Goal: Task Accomplishment & Management: Use online tool/utility

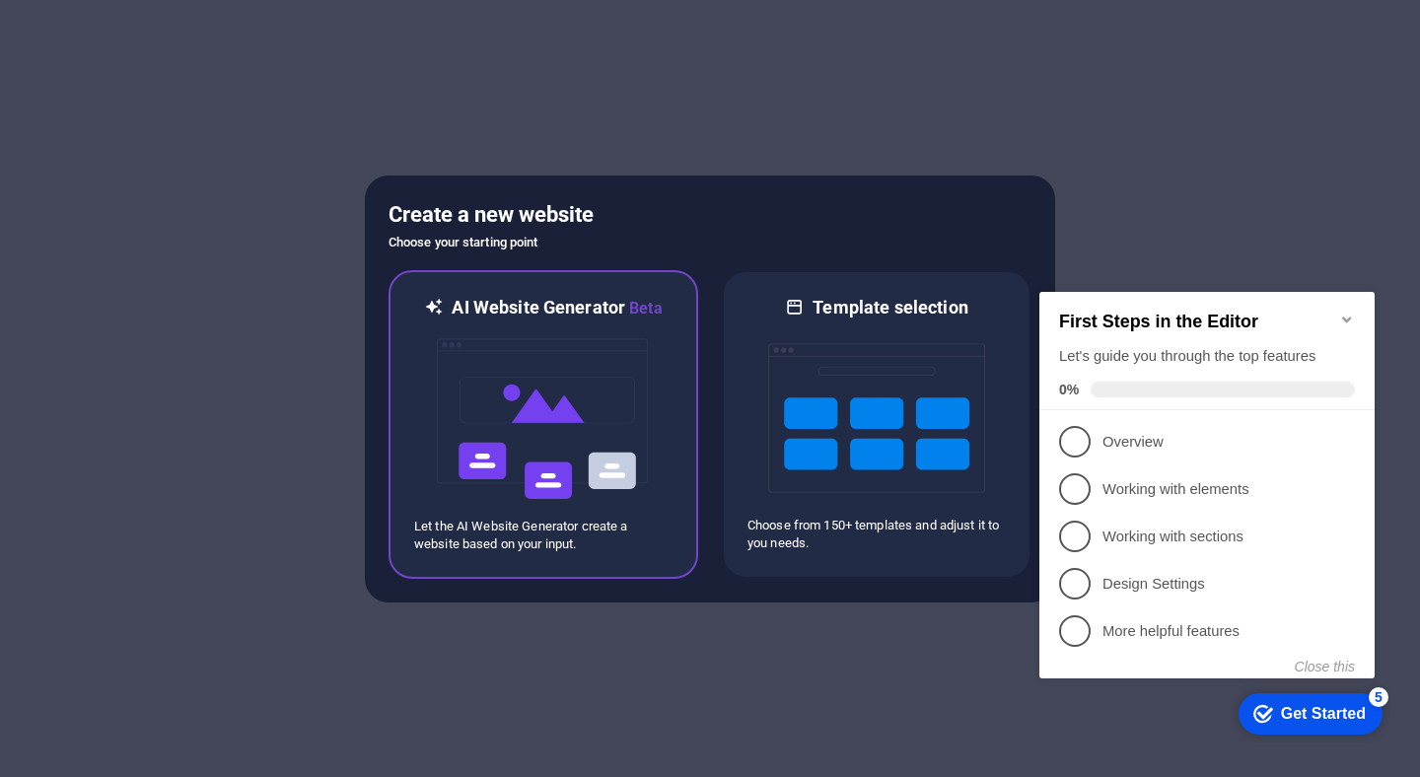
click at [528, 405] on img at bounding box center [543, 418] width 217 height 197
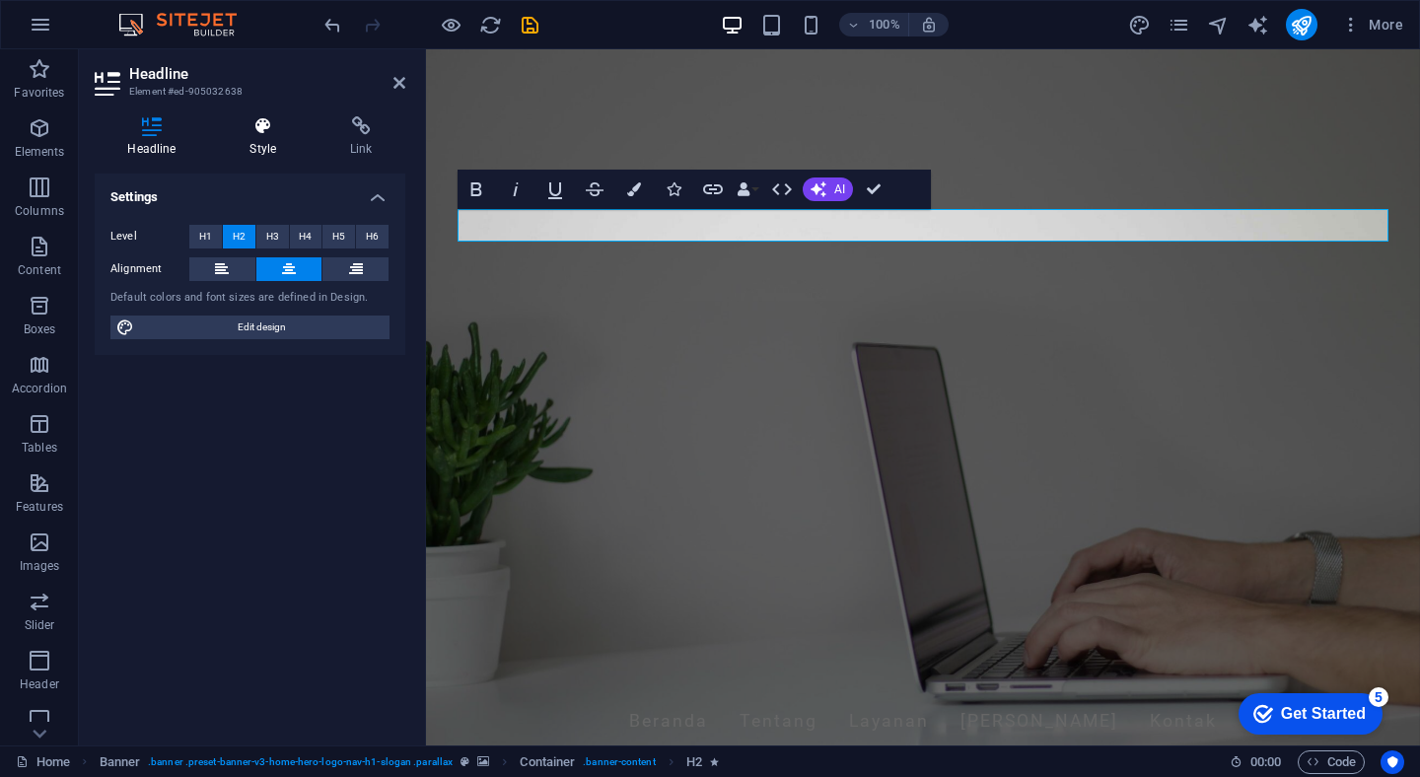
click at [262, 136] on h4 "Style" at bounding box center [267, 136] width 101 height 41
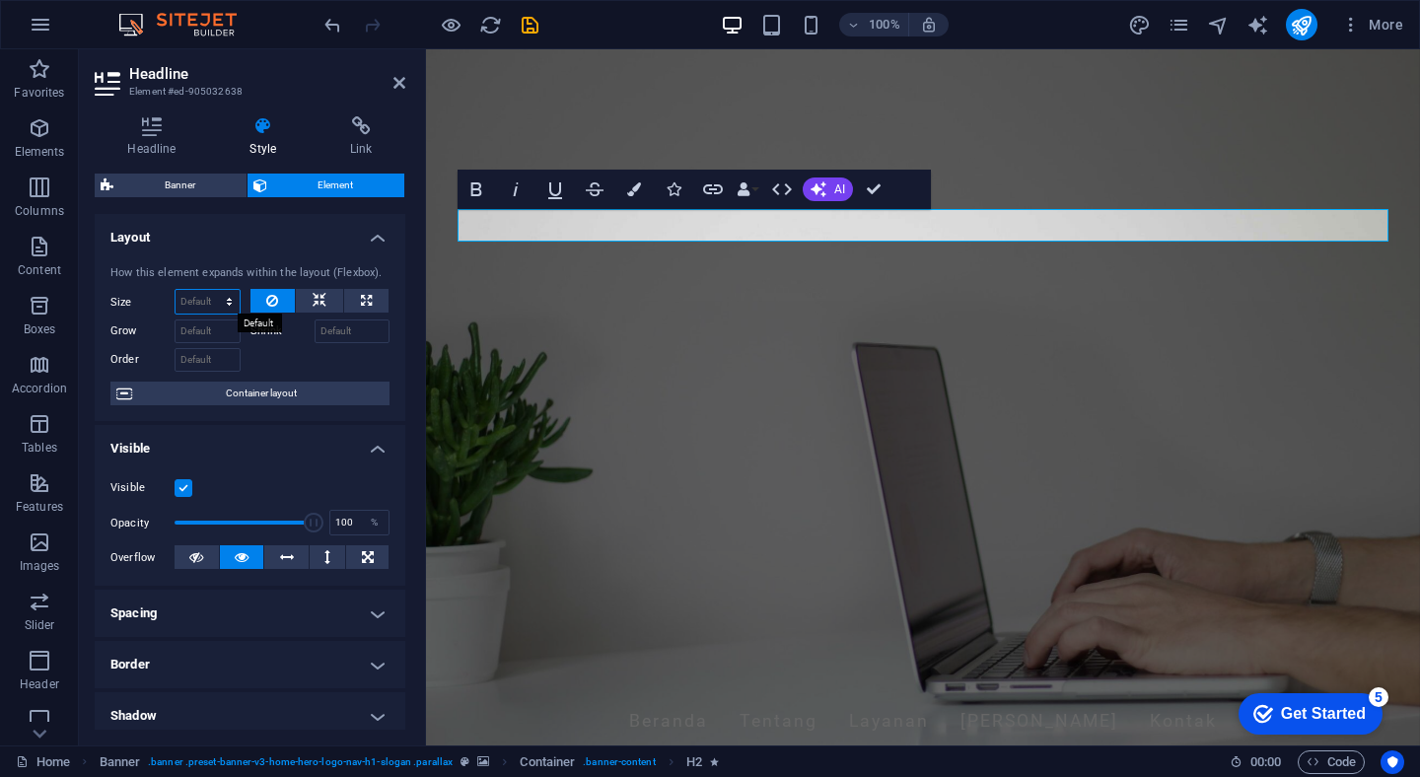
click at [230, 302] on select "Default auto px % 1/1 1/2 1/3 1/4 1/5 1/6 1/7 1/8 1/9 1/10" at bounding box center [207, 302] width 64 height 24
click at [362, 312] on icon at bounding box center [366, 301] width 11 height 24
type input "100"
select select "%"
click at [478, 185] on icon "button" at bounding box center [476, 189] width 24 height 24
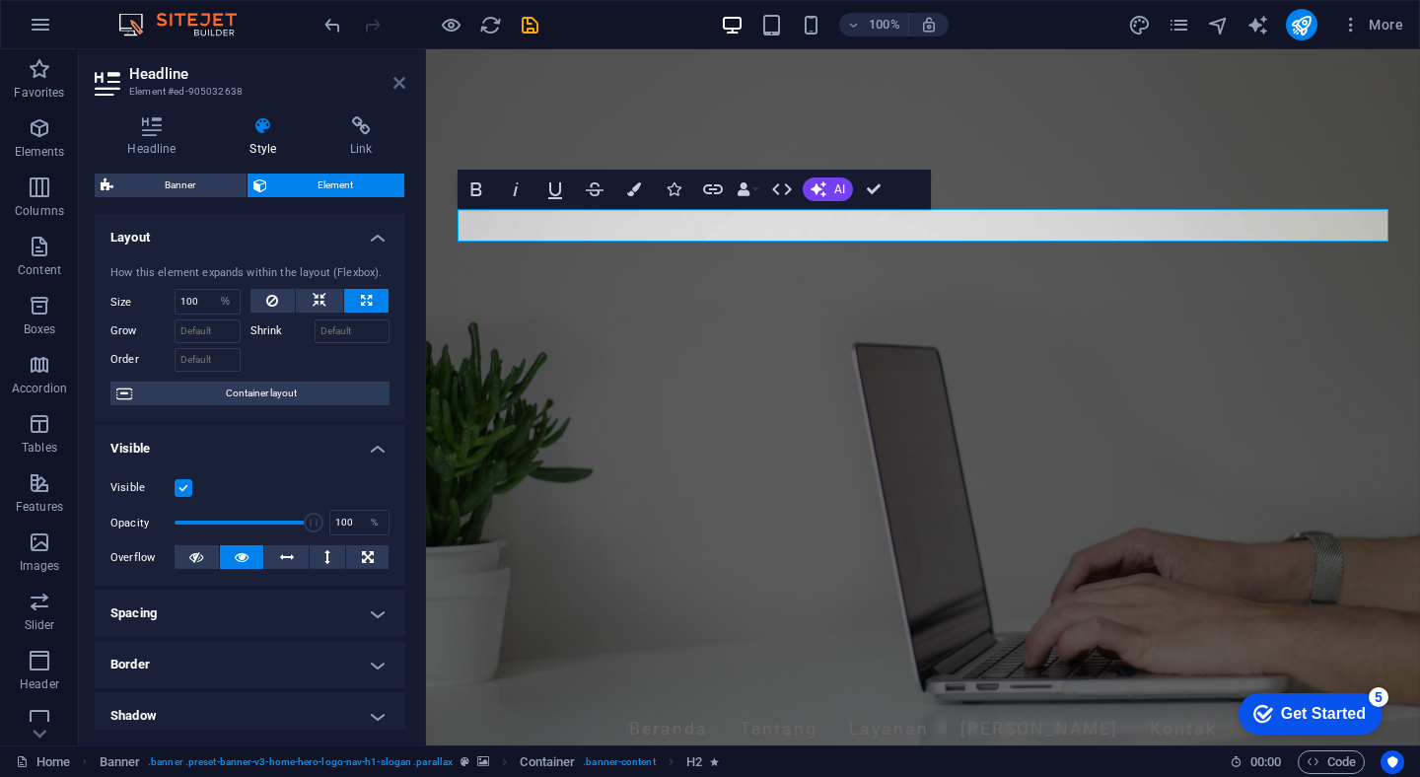
click at [399, 82] on icon at bounding box center [399, 83] width 12 height 16
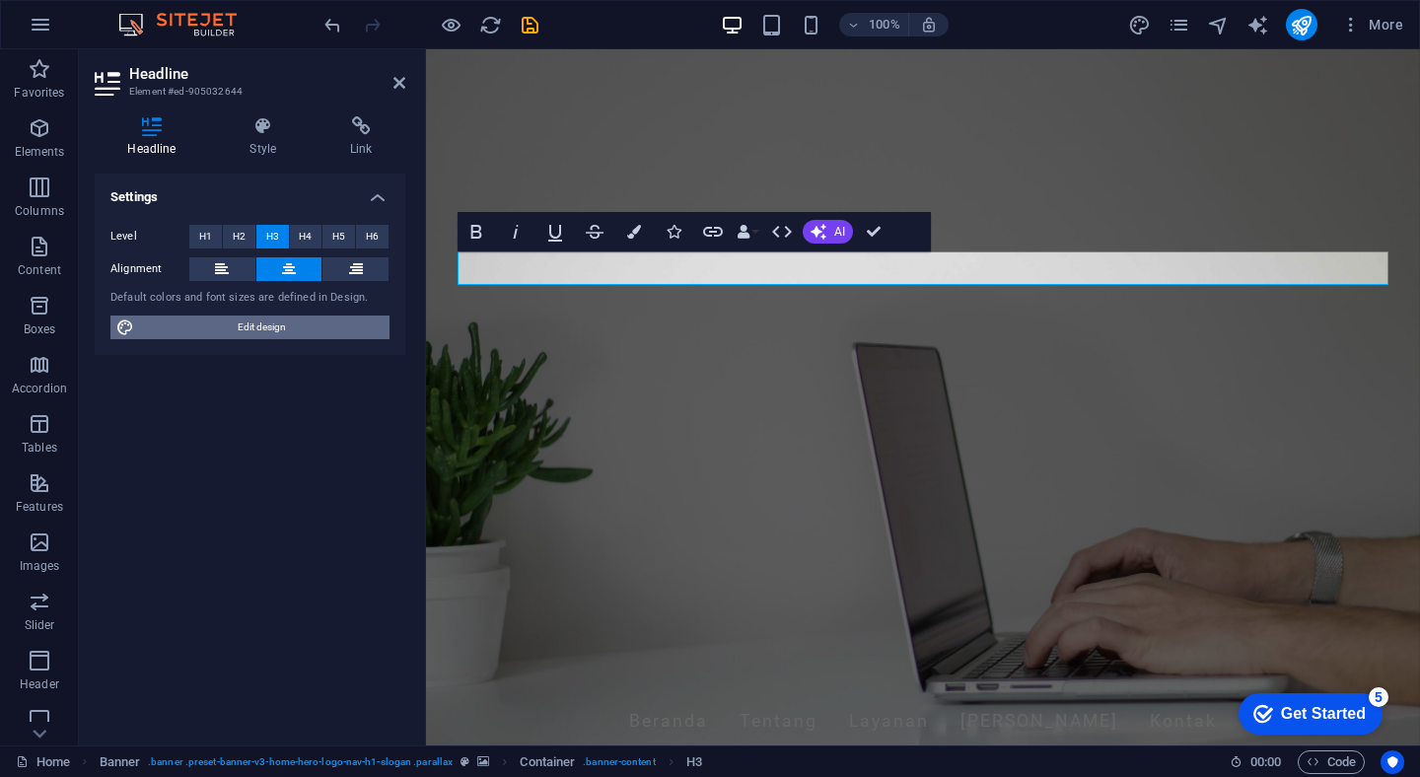
click at [274, 321] on span "Edit design" at bounding box center [262, 327] width 244 height 24
select select "px"
select select "200"
select select "px"
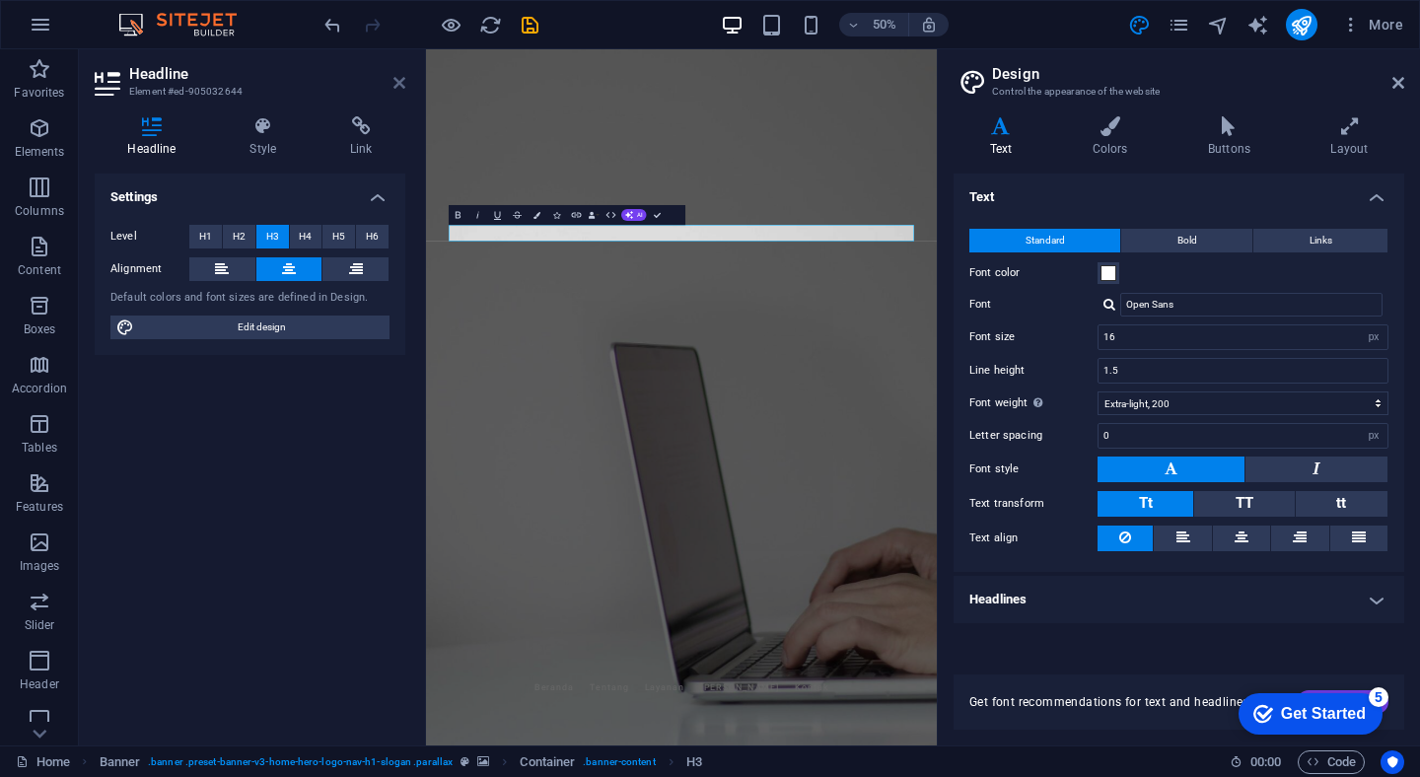
click at [402, 77] on icon at bounding box center [399, 83] width 12 height 16
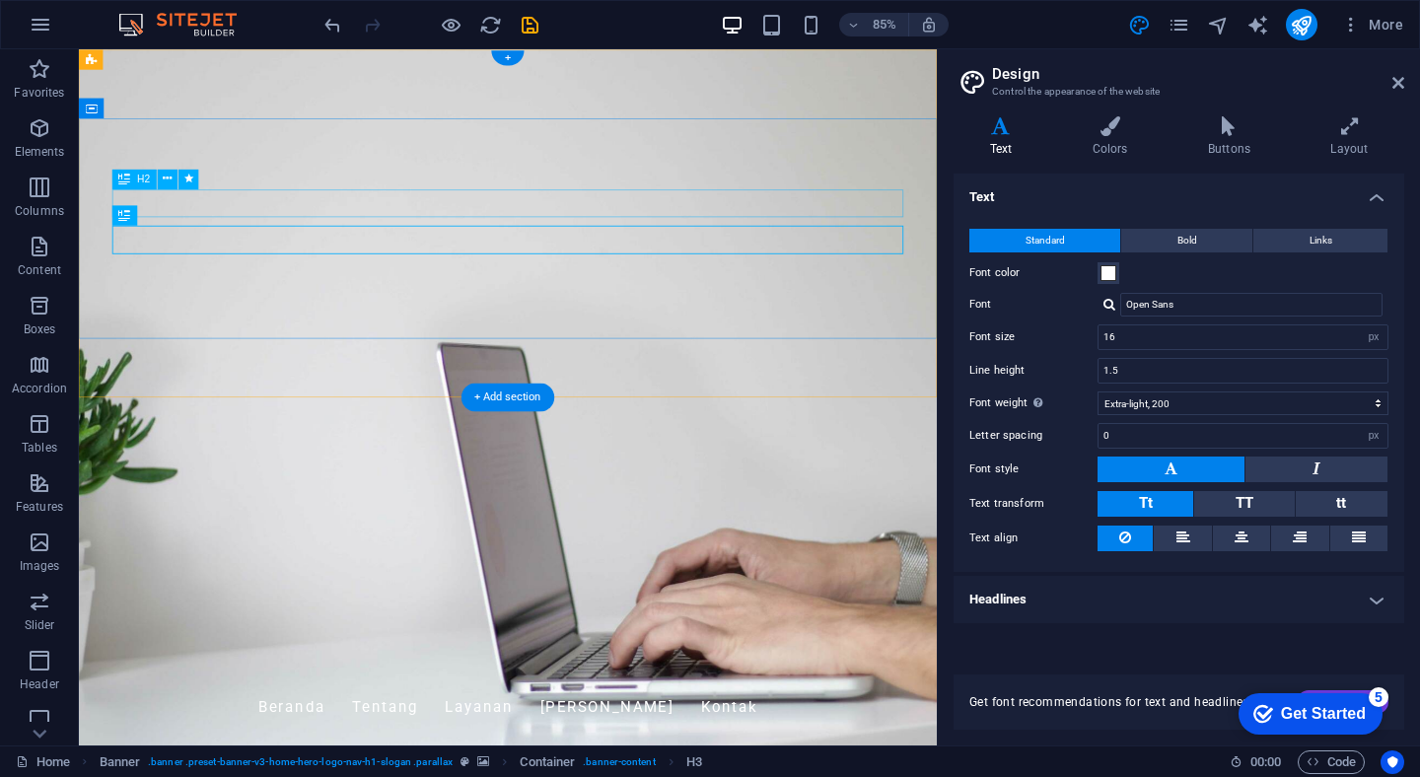
select select "%"
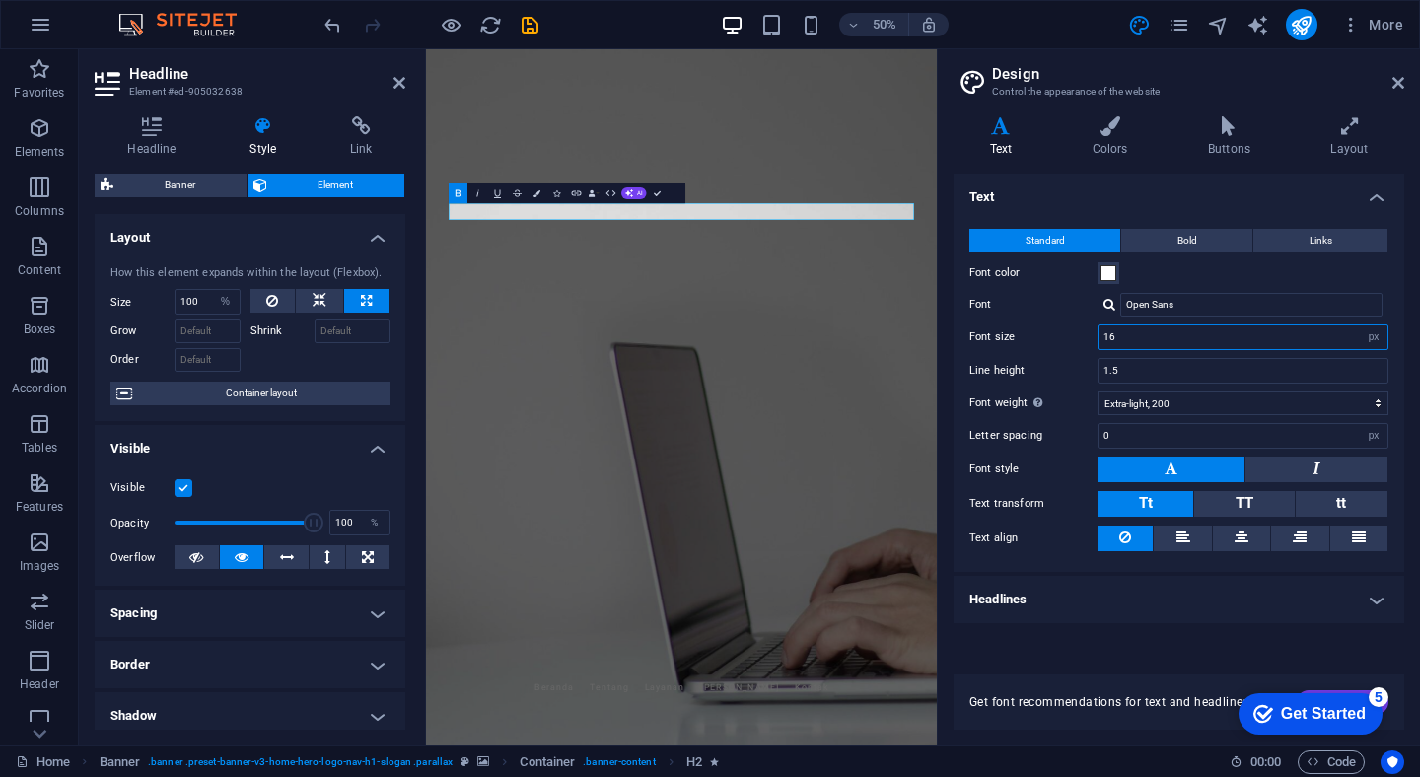
click at [1151, 339] on input "16" at bounding box center [1242, 337] width 289 height 24
type input "1"
type input "0"
click at [399, 88] on icon at bounding box center [399, 83] width 12 height 16
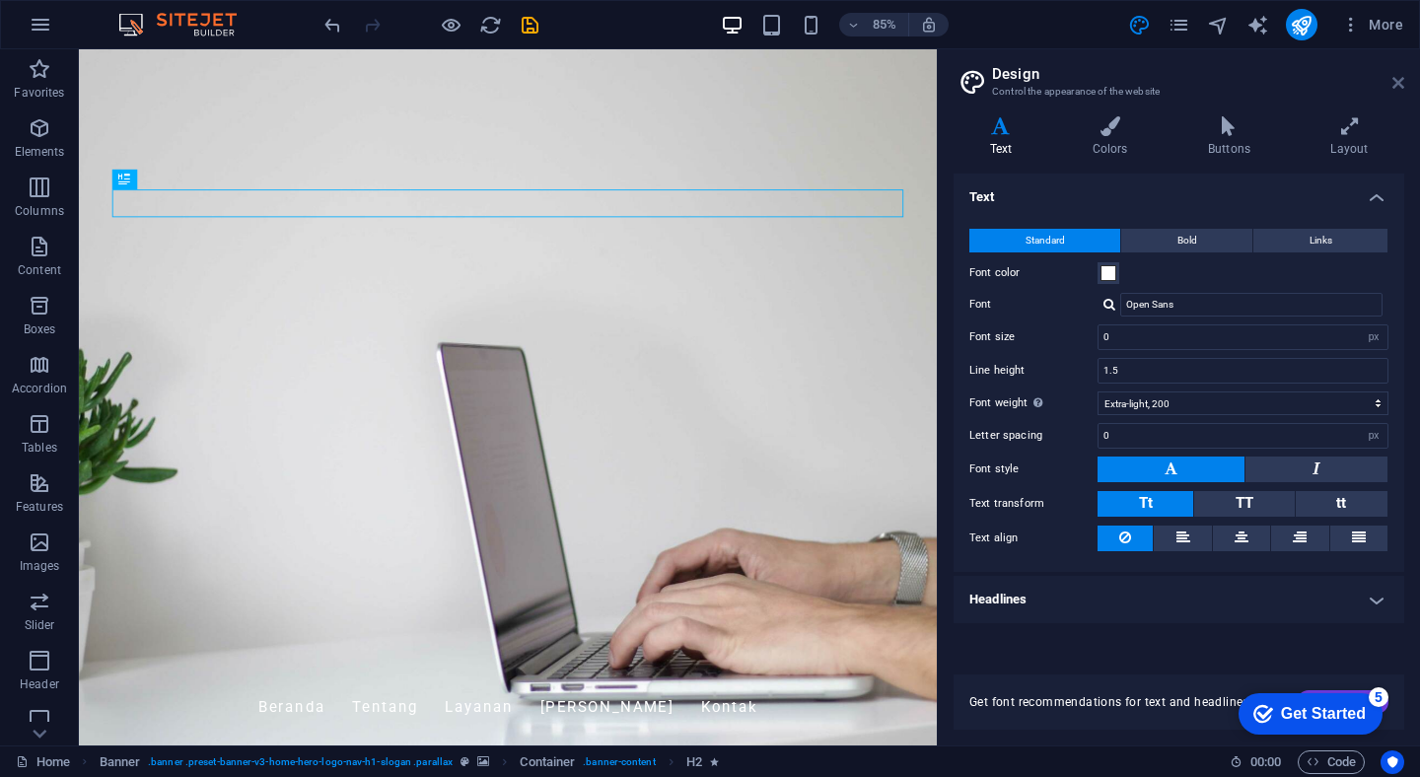
click at [1401, 82] on icon at bounding box center [1398, 83] width 12 height 16
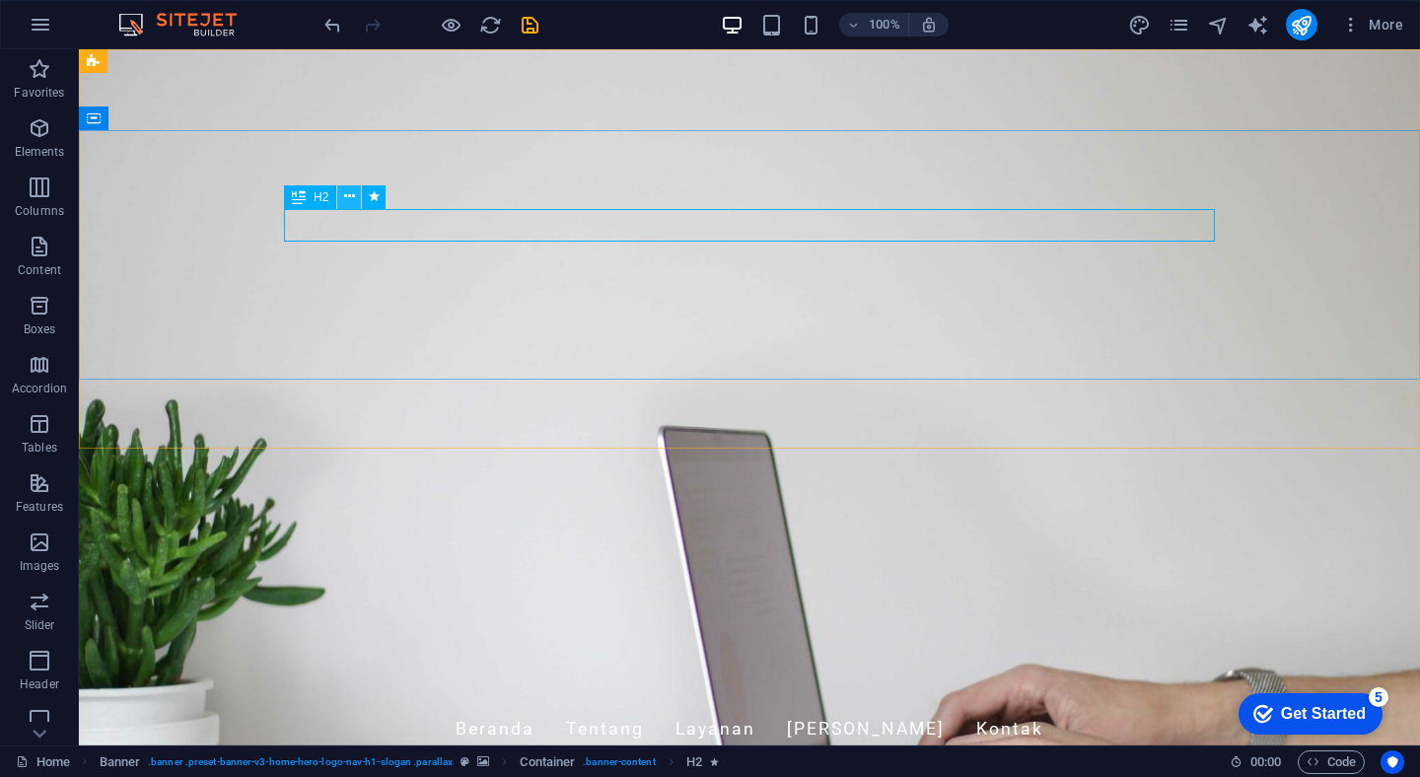
click at [348, 198] on icon at bounding box center [349, 196] width 11 height 21
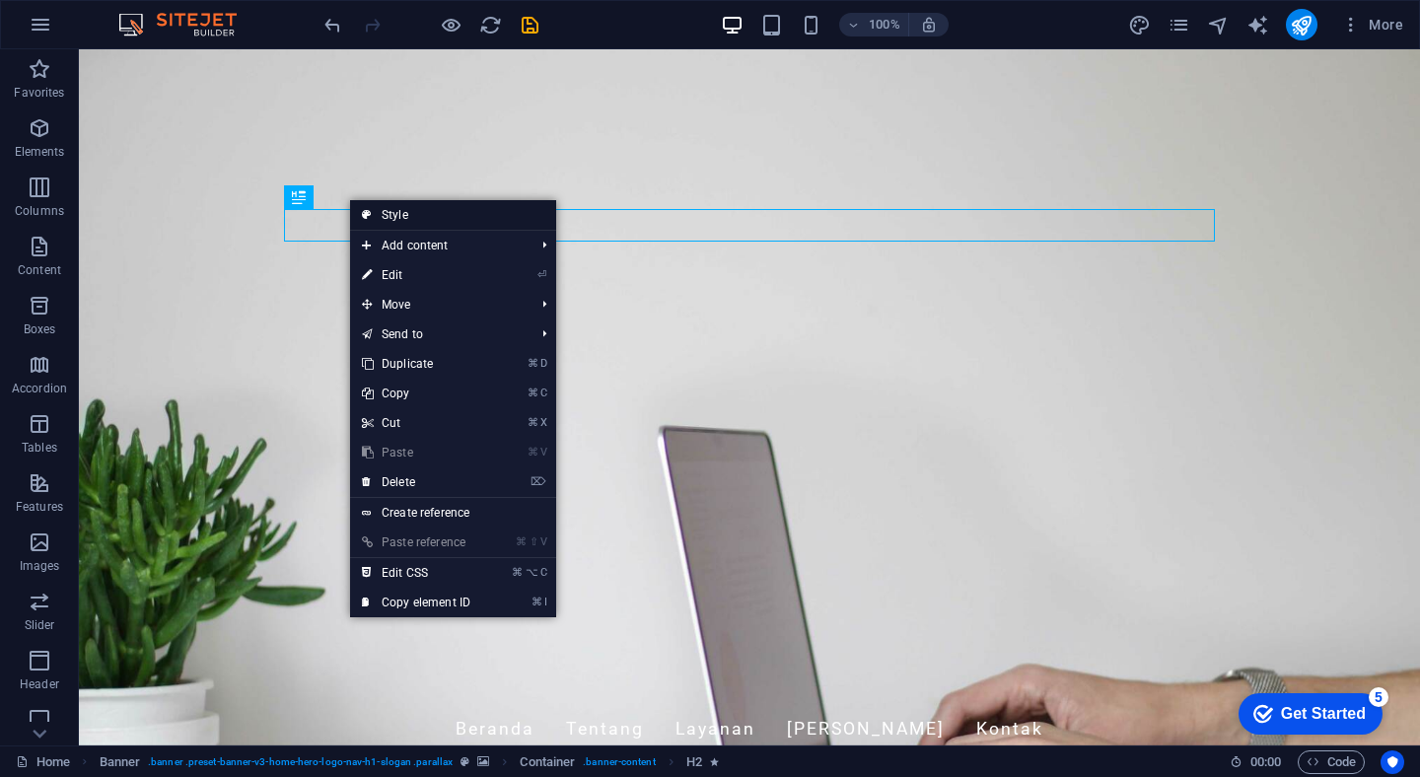
click at [394, 215] on link "Style" at bounding box center [453, 215] width 206 height 30
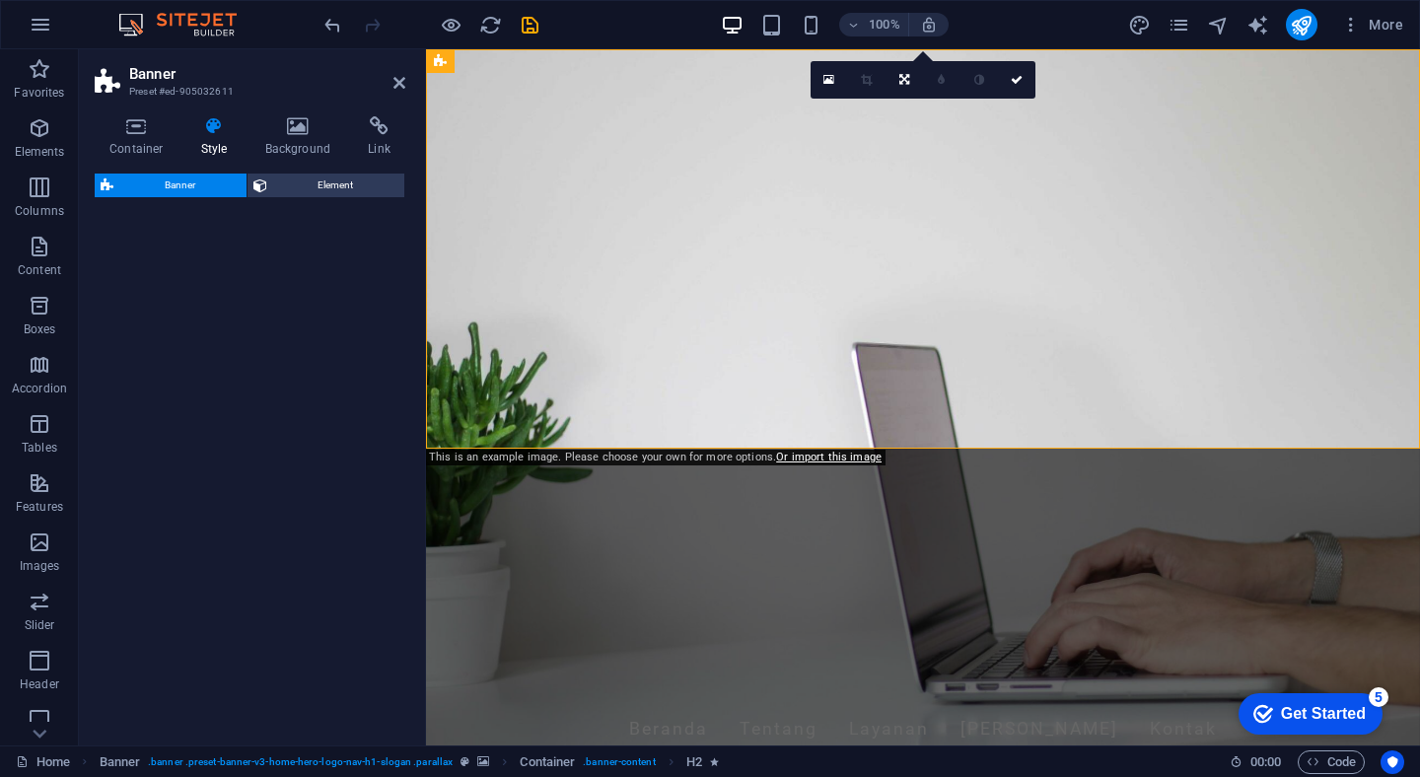
select select "preset-banner-v3-home-hero-logo-nav-h1-slogan"
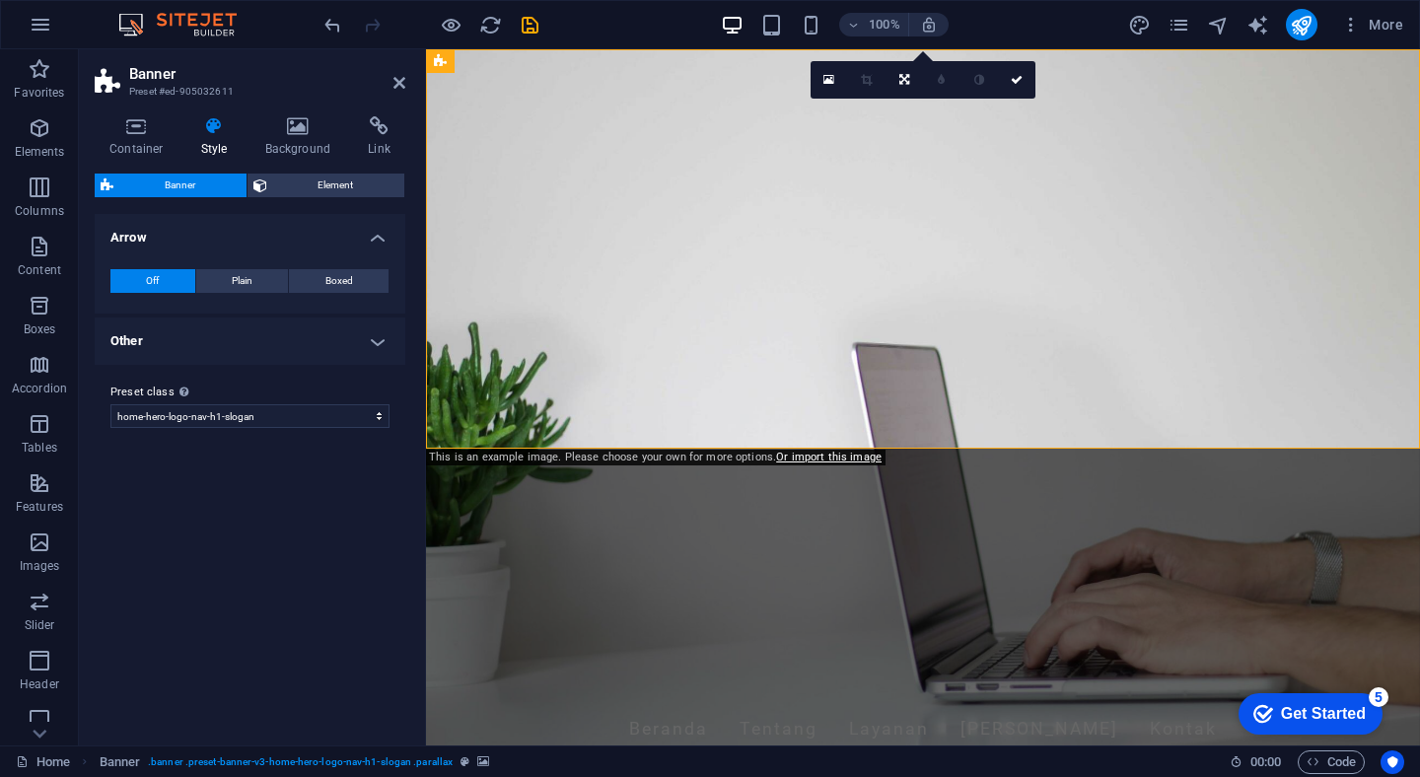
click at [299, 627] on div "Variants Default Arrow Off Plain Boxed Color Hover effect Background Padding 1 …" at bounding box center [250, 472] width 311 height 516
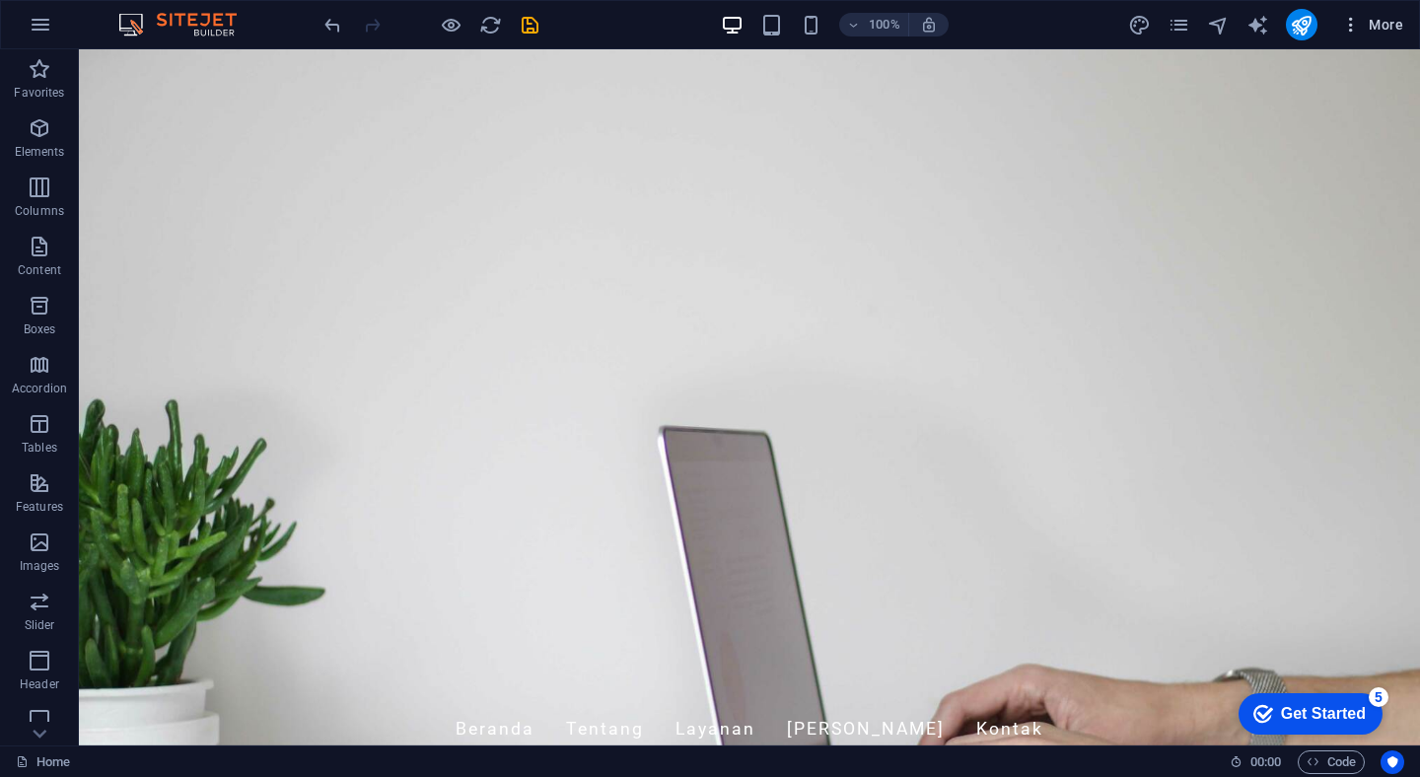
click at [1380, 28] on span "More" at bounding box center [1372, 25] width 62 height 20
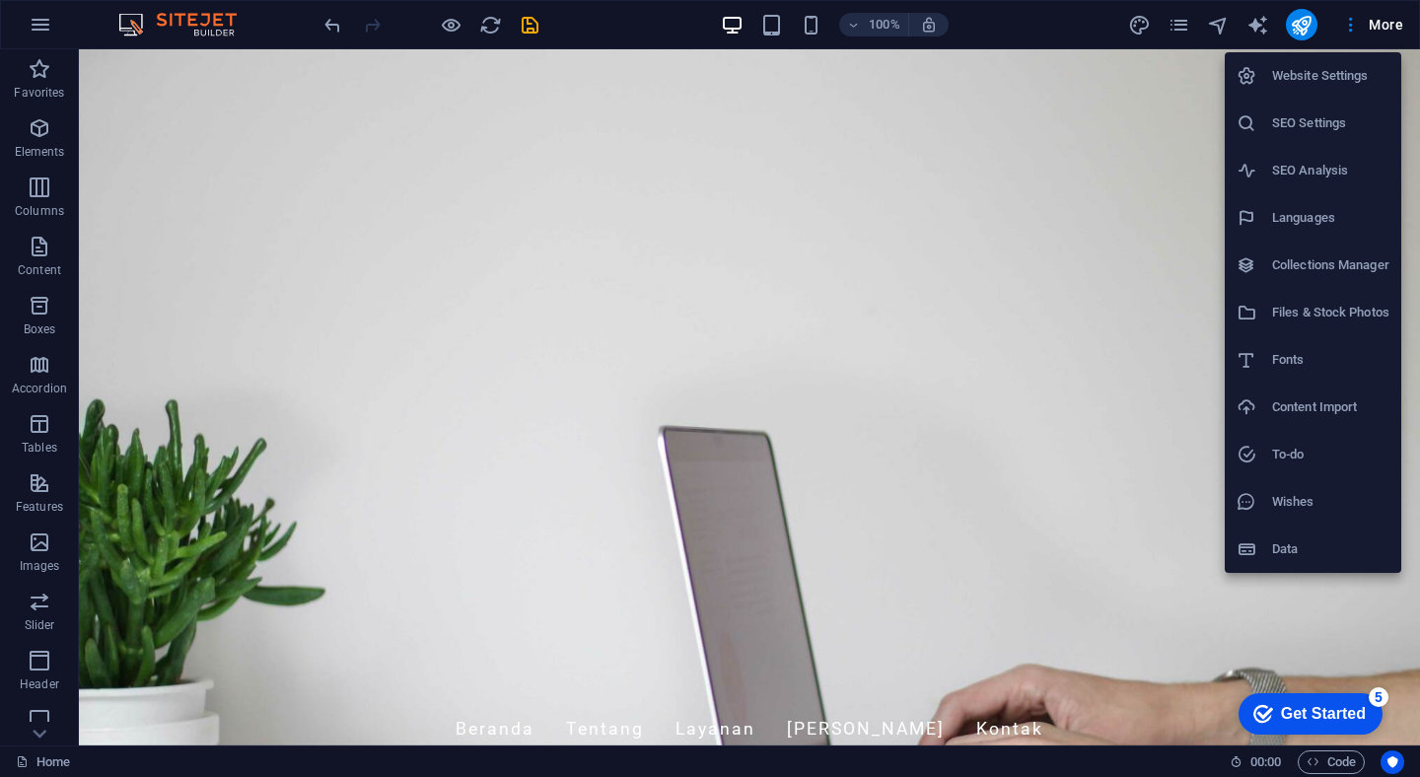
click at [1328, 75] on h6 "Website Settings" at bounding box center [1330, 76] width 117 height 24
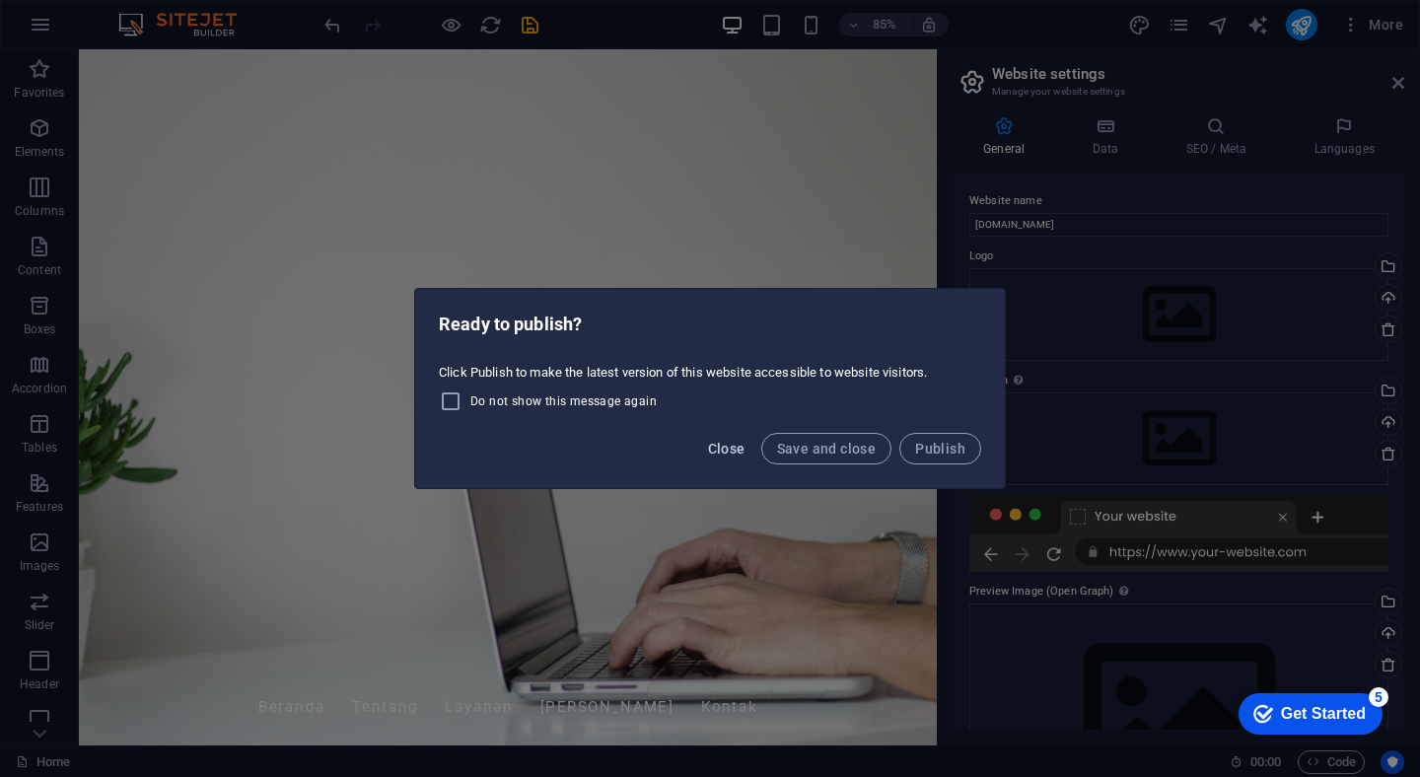
click at [733, 446] on span "Close" at bounding box center [726, 449] width 37 height 16
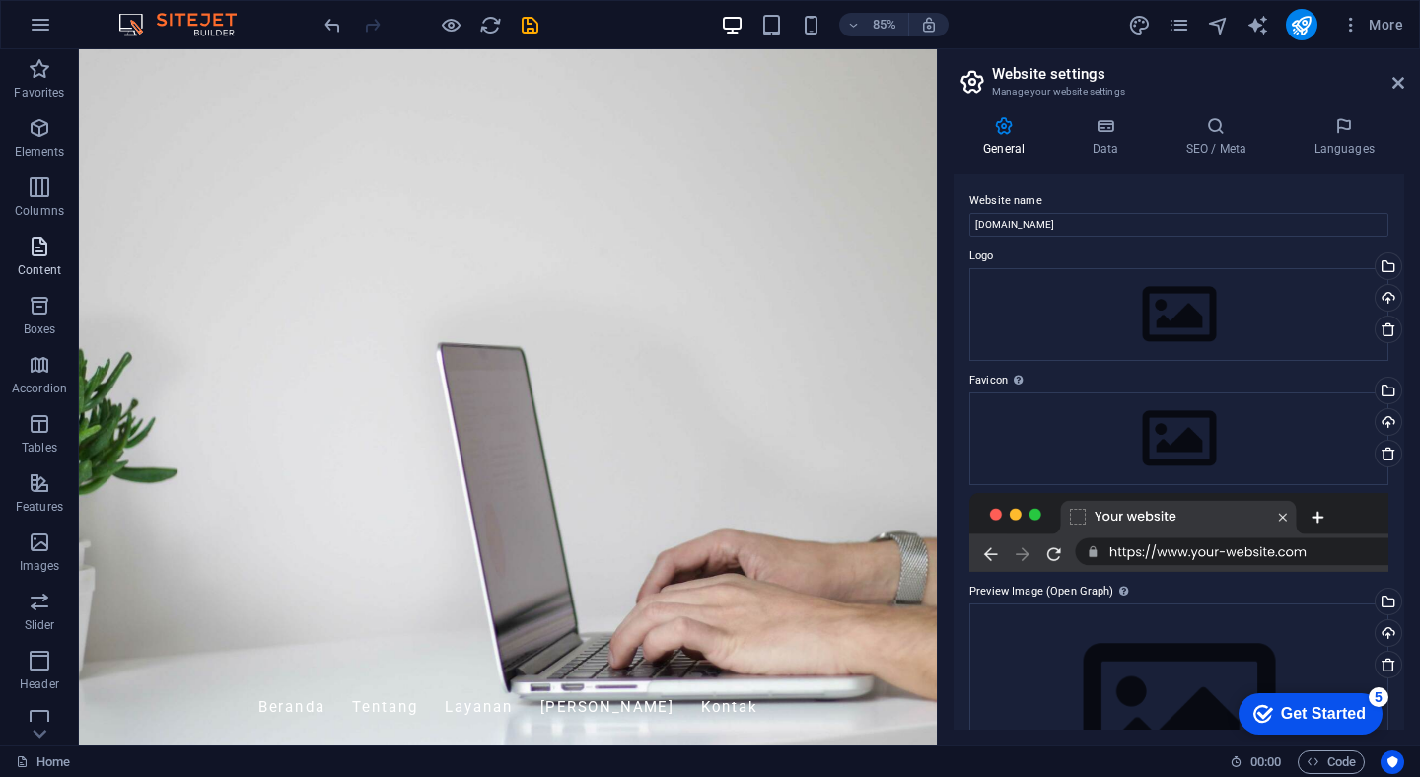
click at [42, 263] on p "Content" at bounding box center [39, 270] width 43 height 16
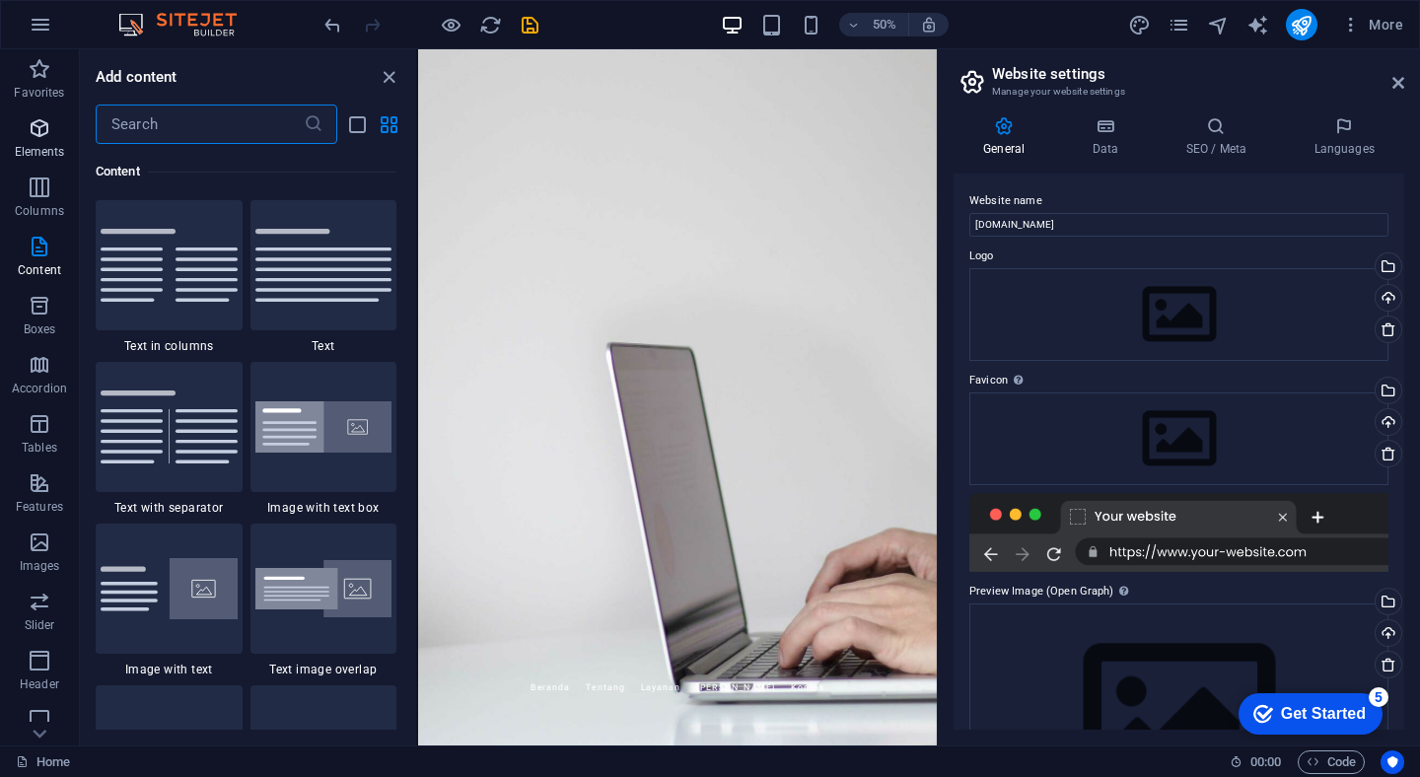
click at [43, 133] on icon "button" at bounding box center [40, 128] width 24 height 24
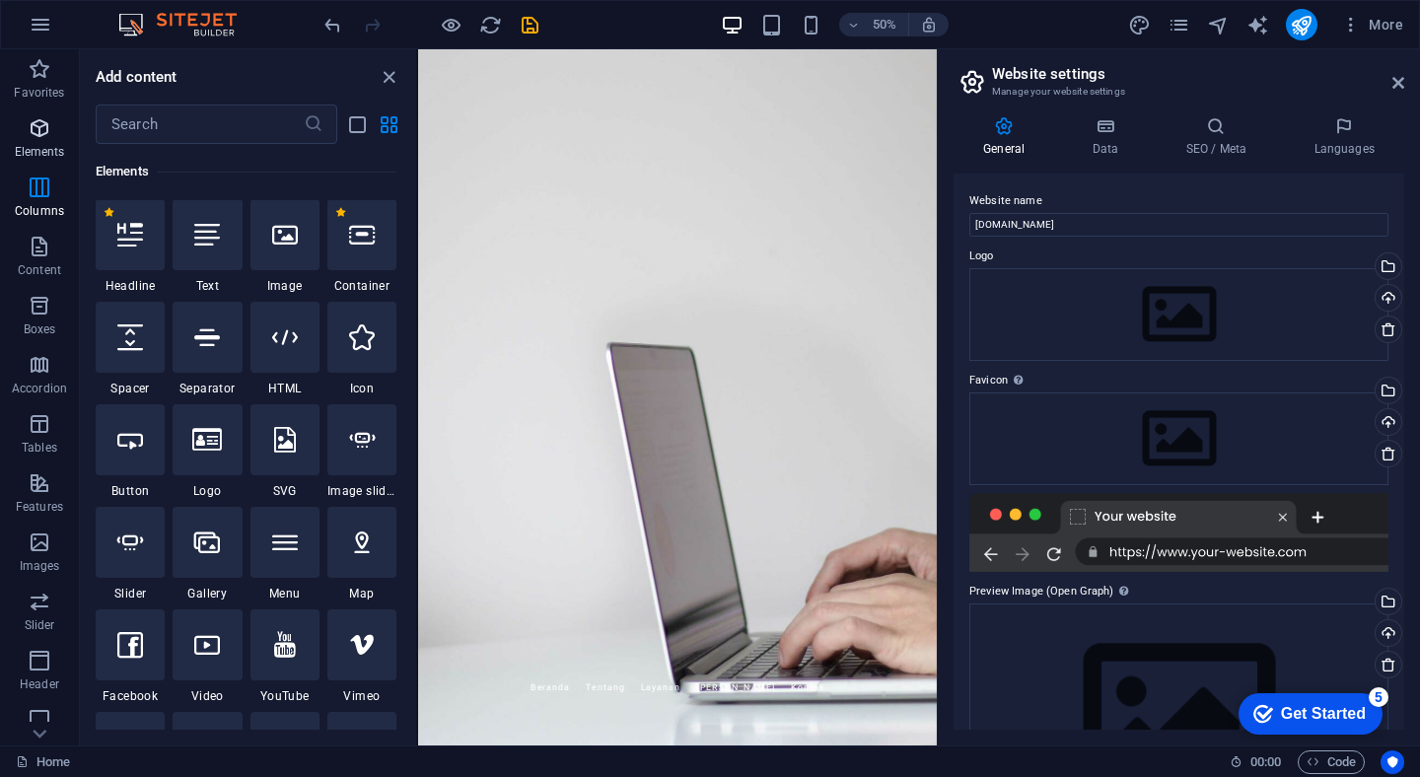
scroll to position [210, 0]
click at [36, 28] on icon "button" at bounding box center [41, 25] width 24 height 24
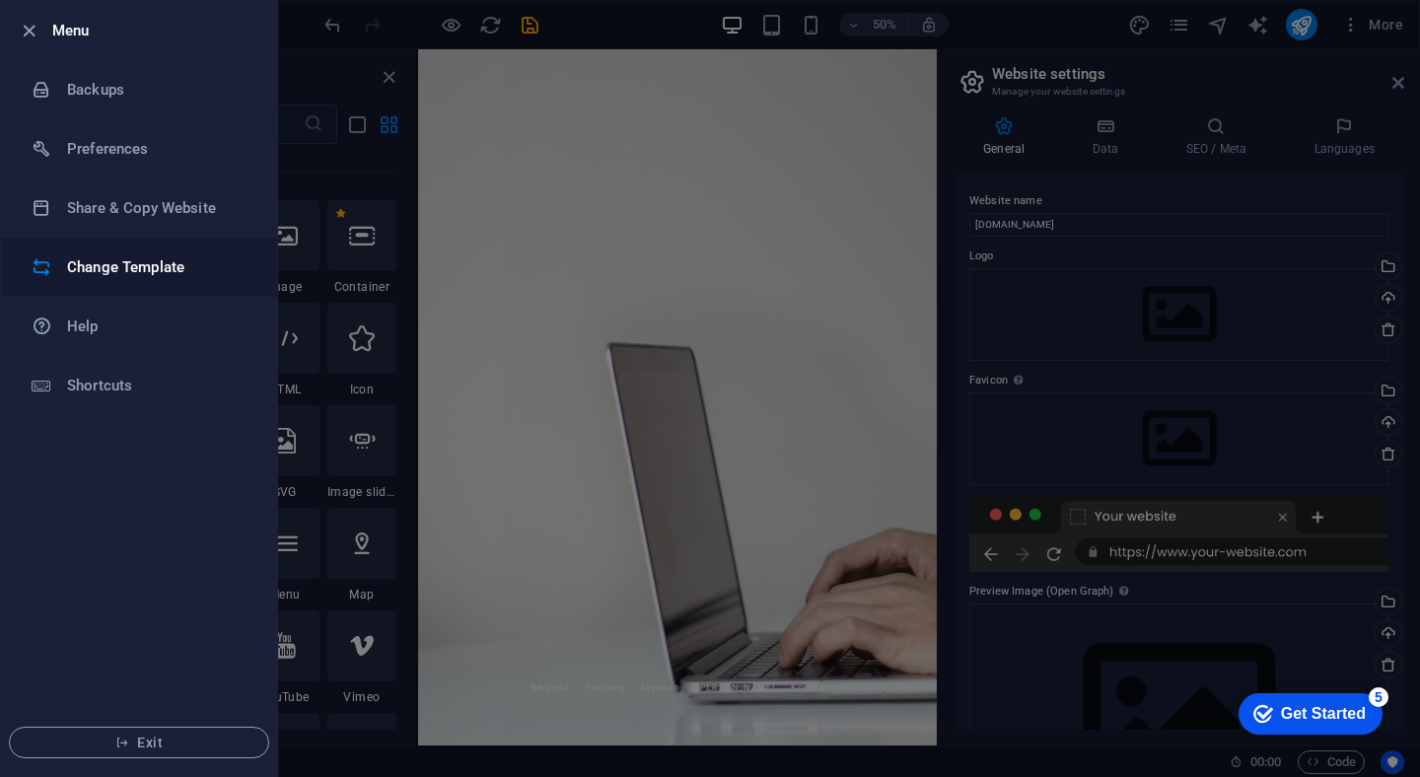
click at [144, 267] on h6 "Change Template" at bounding box center [158, 267] width 182 height 24
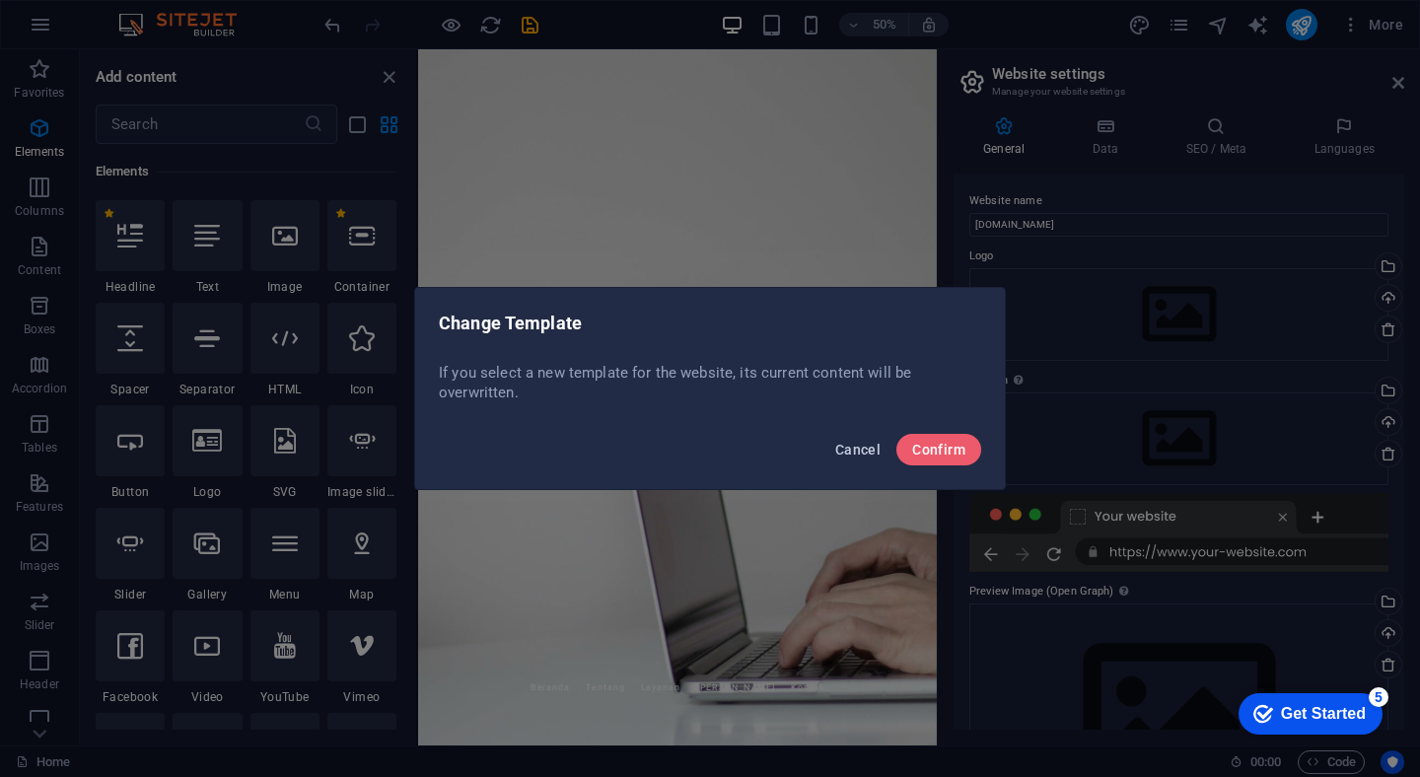
click at [869, 442] on span "Cancel" at bounding box center [857, 450] width 45 height 16
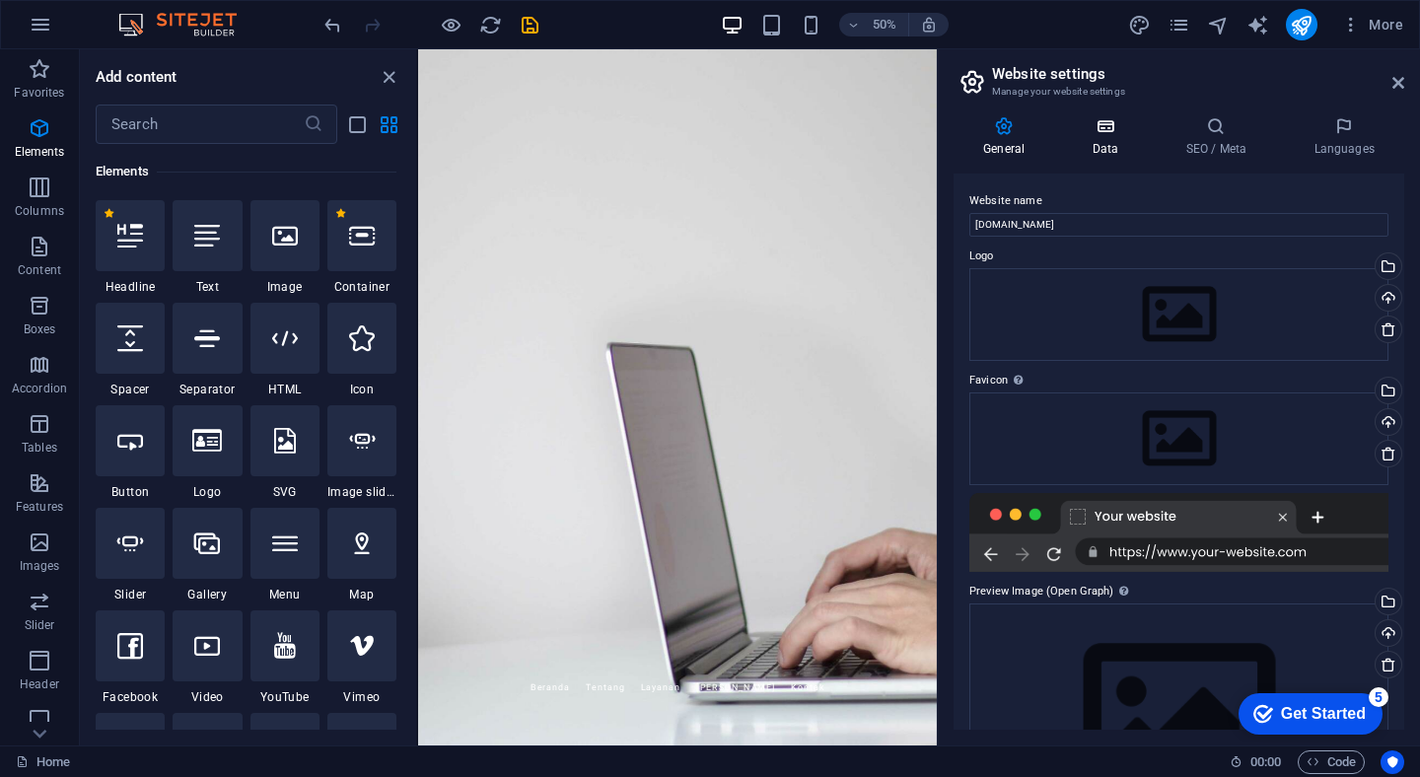
click at [1117, 131] on icon at bounding box center [1105, 126] width 86 height 20
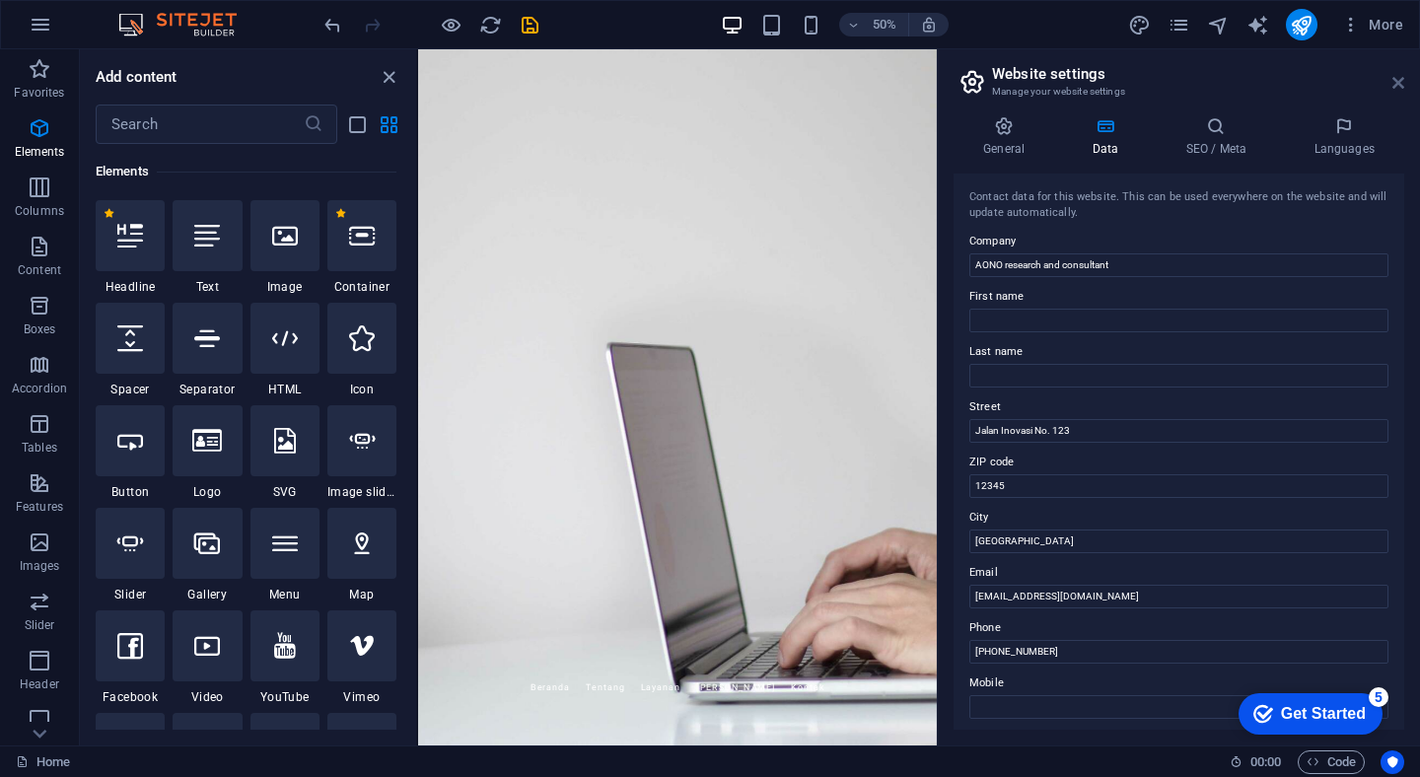
click at [1397, 76] on icon at bounding box center [1398, 83] width 12 height 16
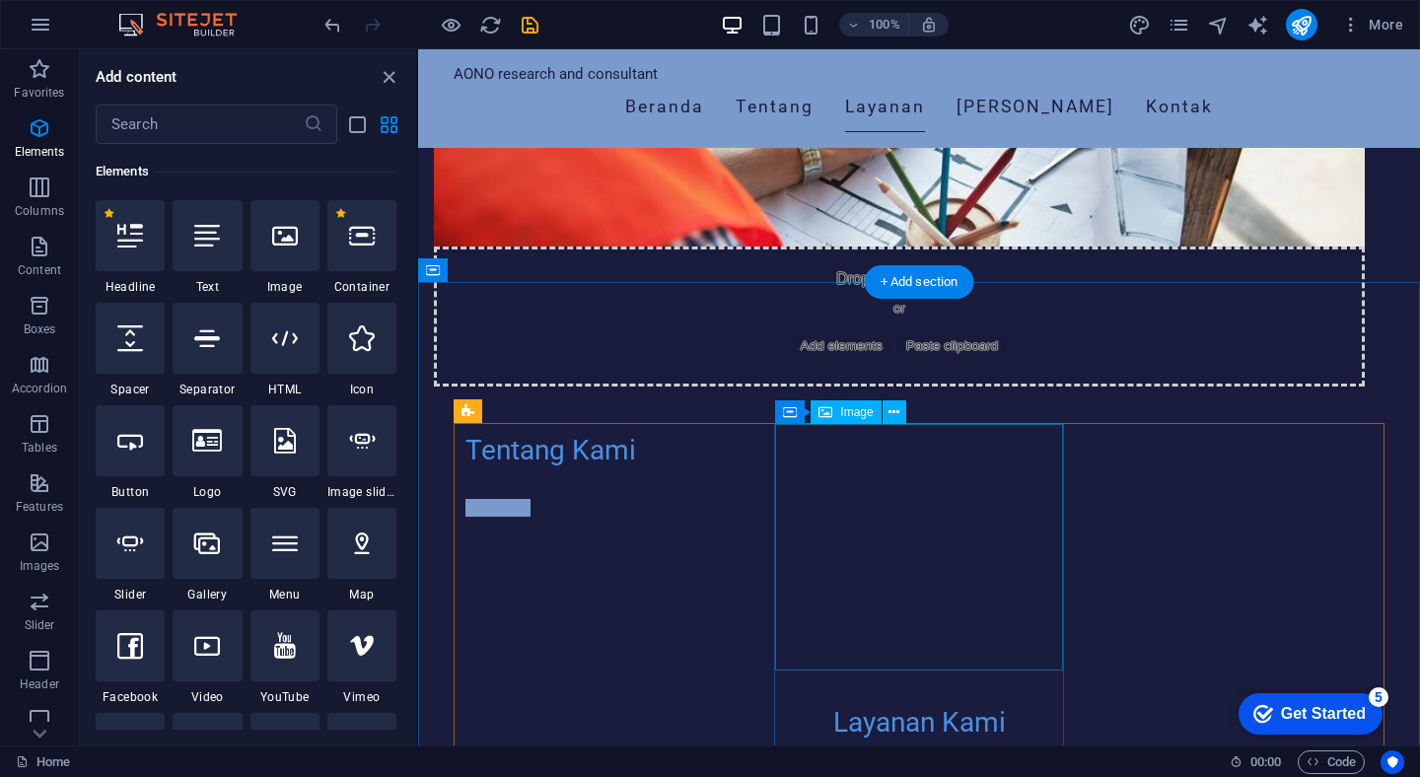
scroll to position [1089, 0]
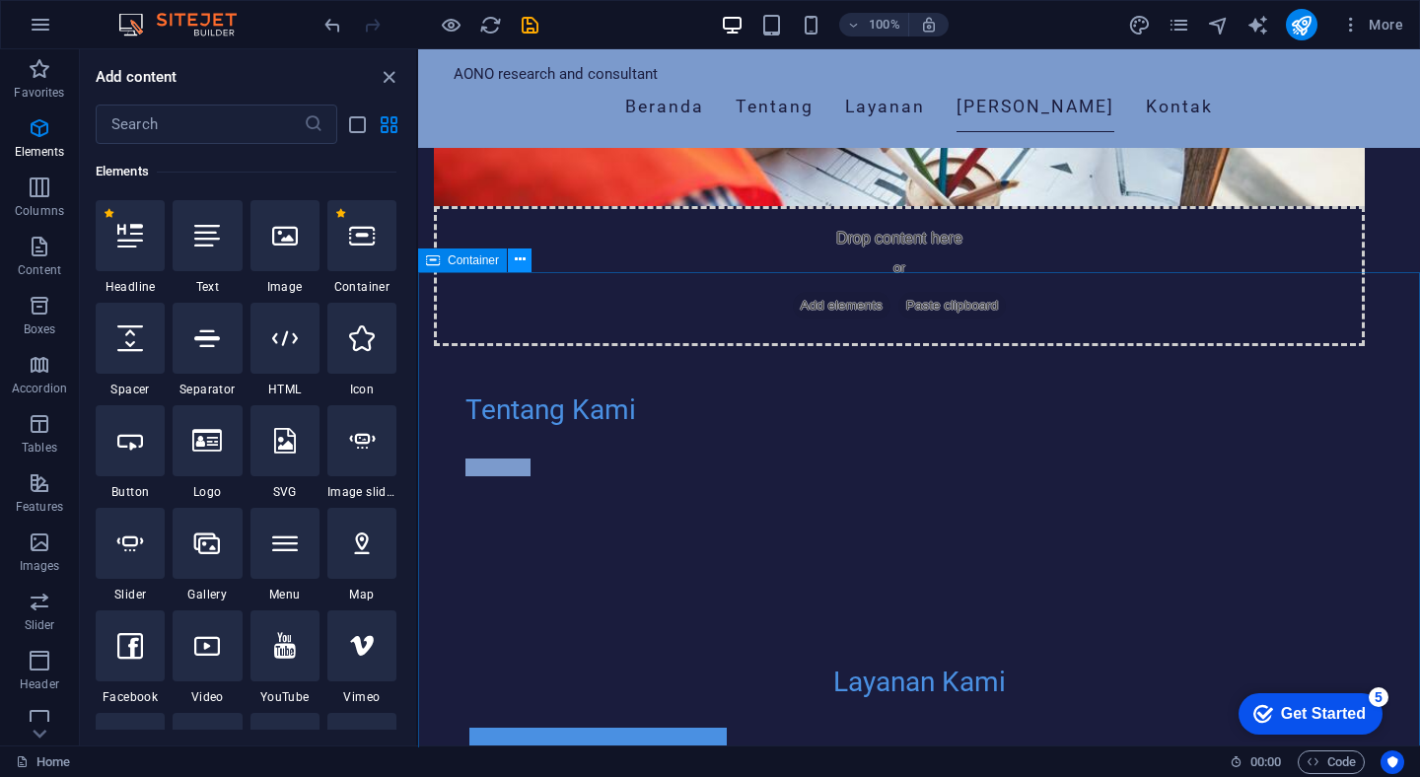
click at [520, 258] on icon at bounding box center [520, 259] width 11 height 21
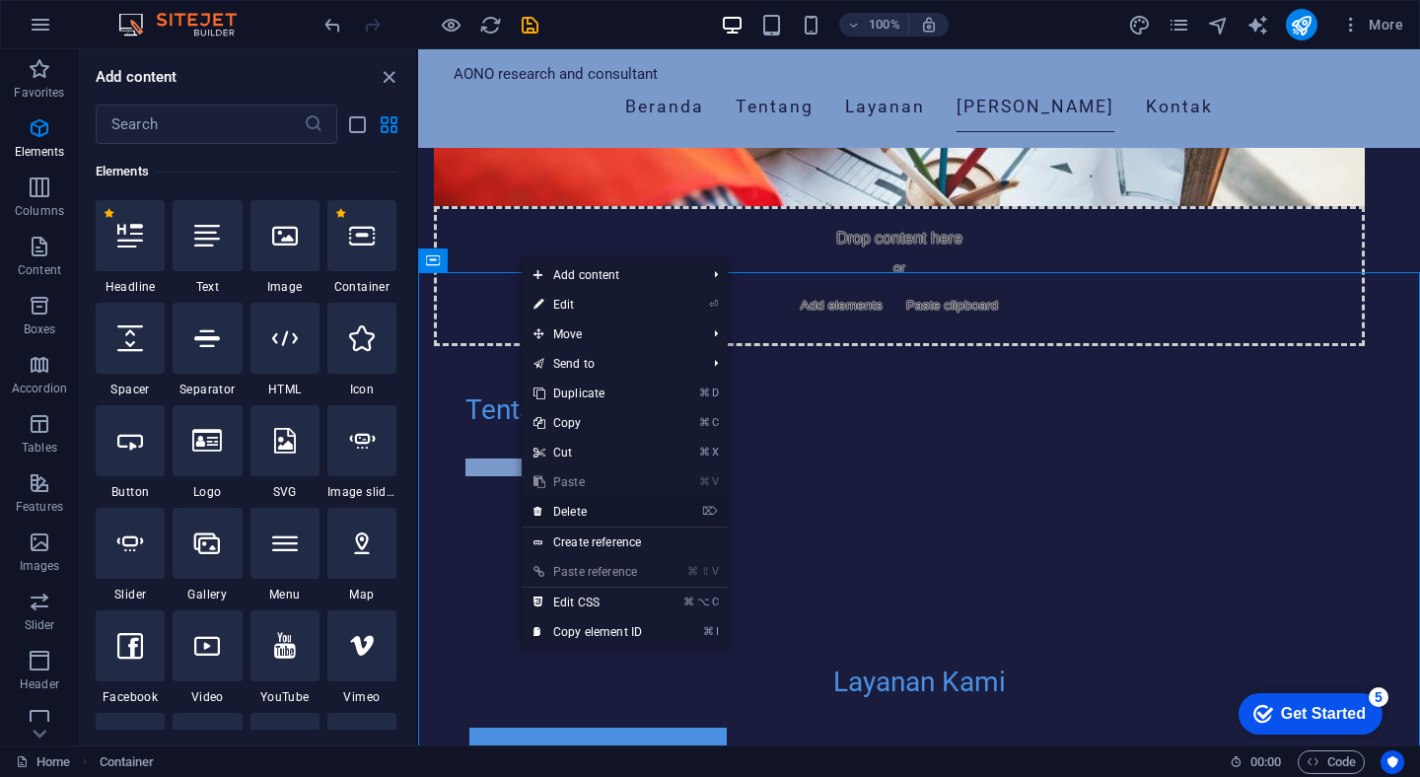
click at [586, 517] on link "⌦ Delete" at bounding box center [588, 512] width 132 height 30
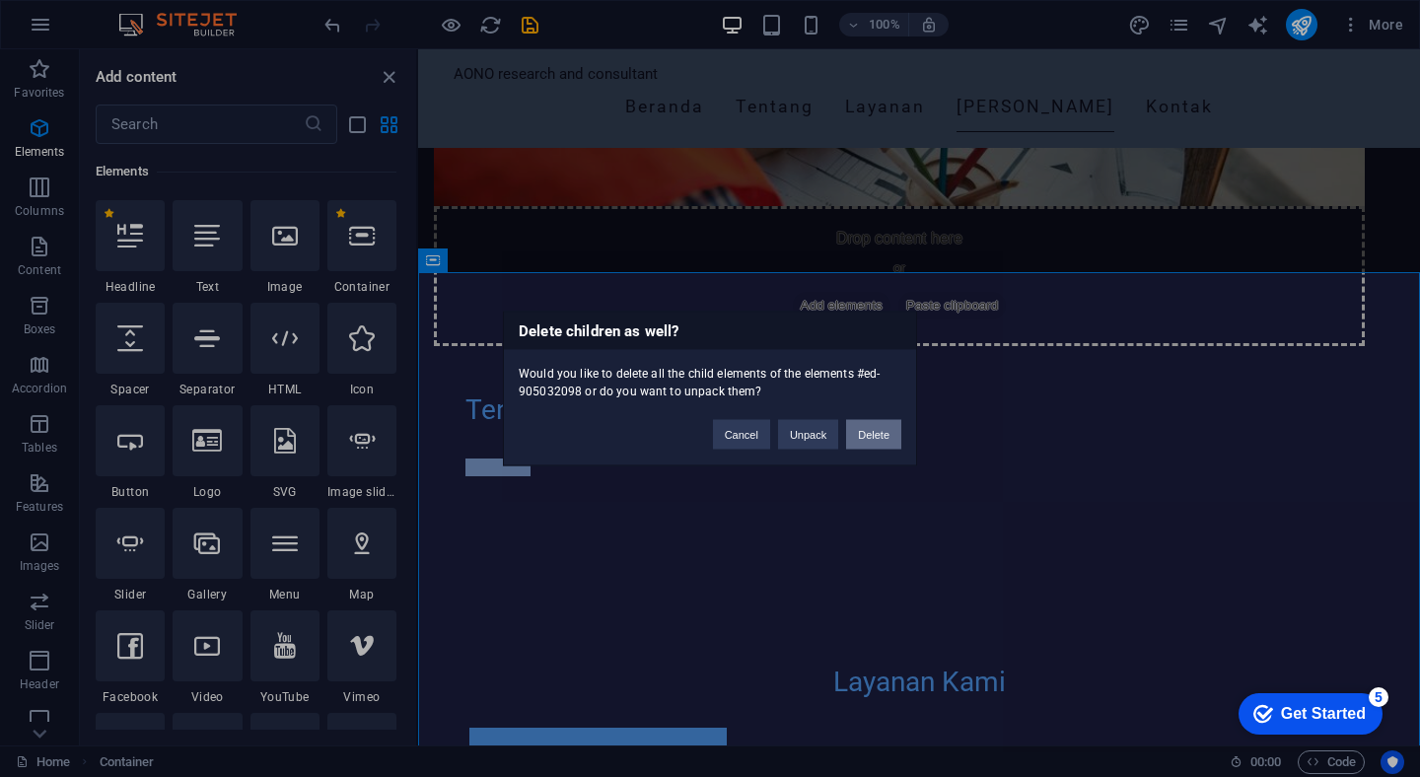
click at [873, 438] on button "Delete" at bounding box center [873, 435] width 55 height 30
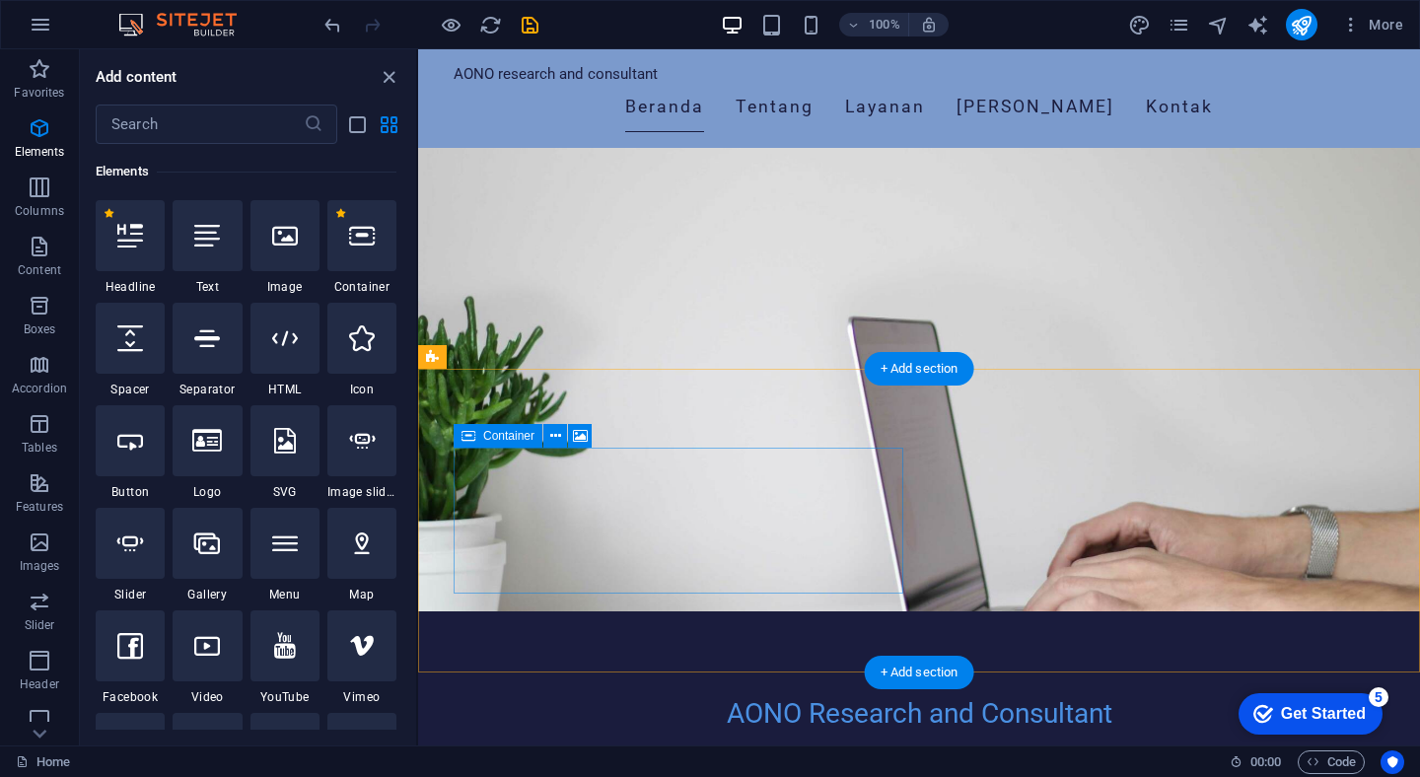
scroll to position [0, 0]
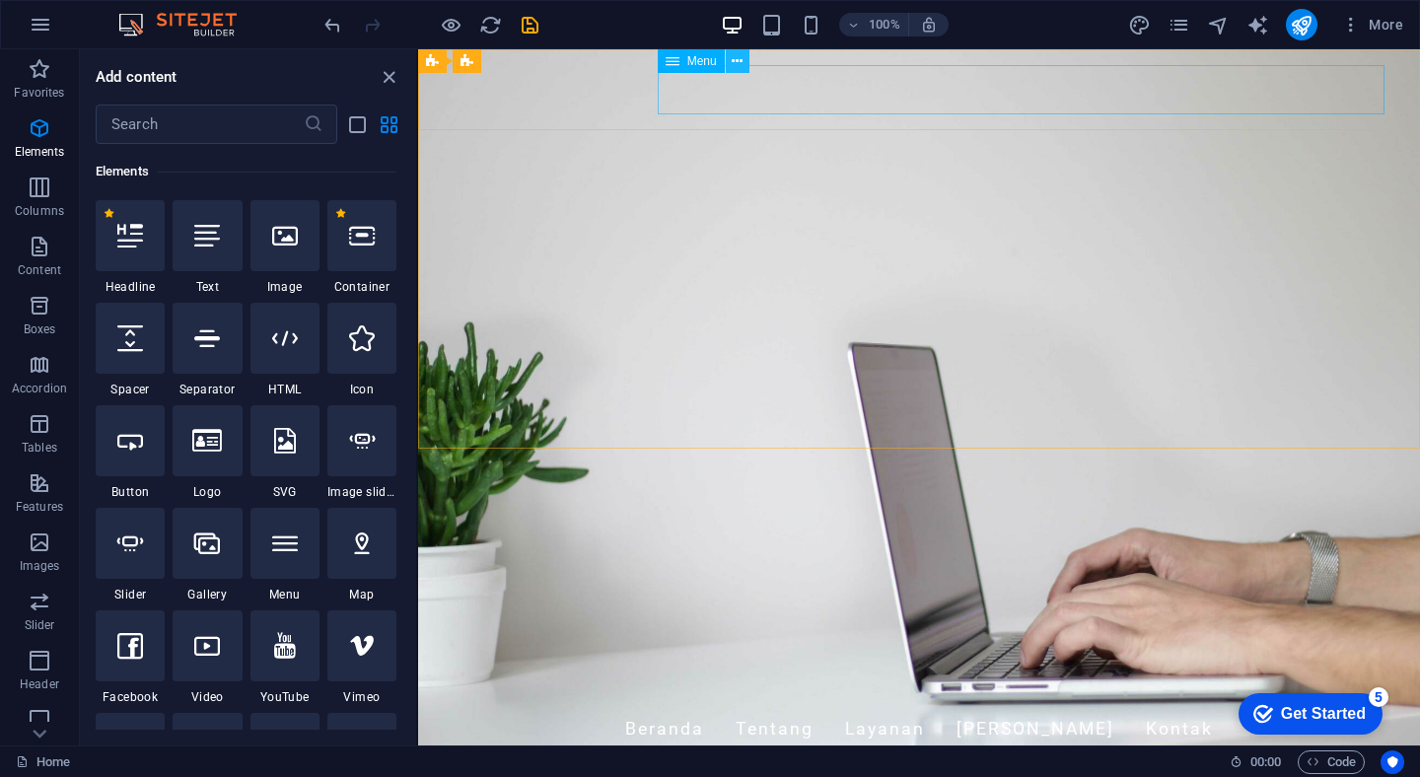
click at [745, 57] on button at bounding box center [738, 61] width 24 height 24
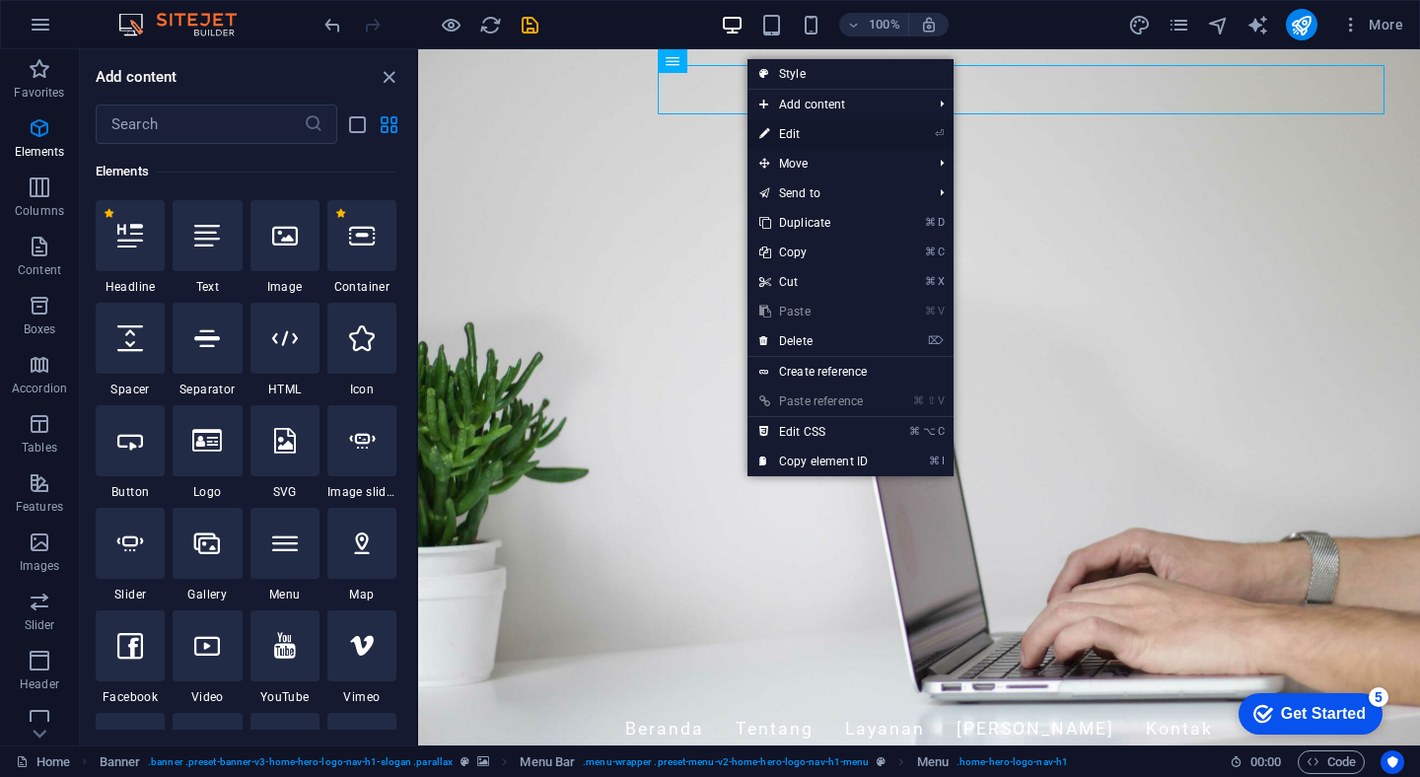
click at [794, 131] on link "⏎ Edit" at bounding box center [813, 134] width 132 height 30
select select
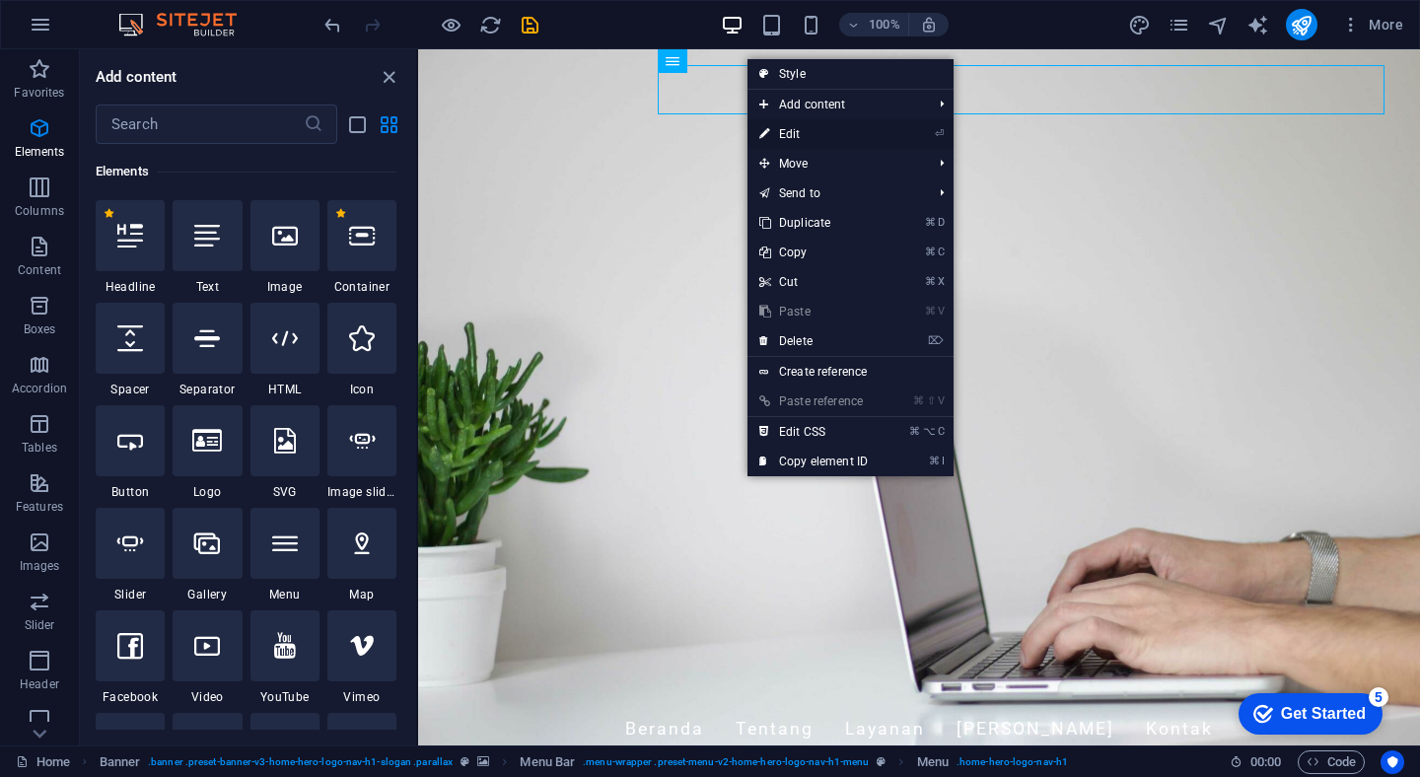
select select
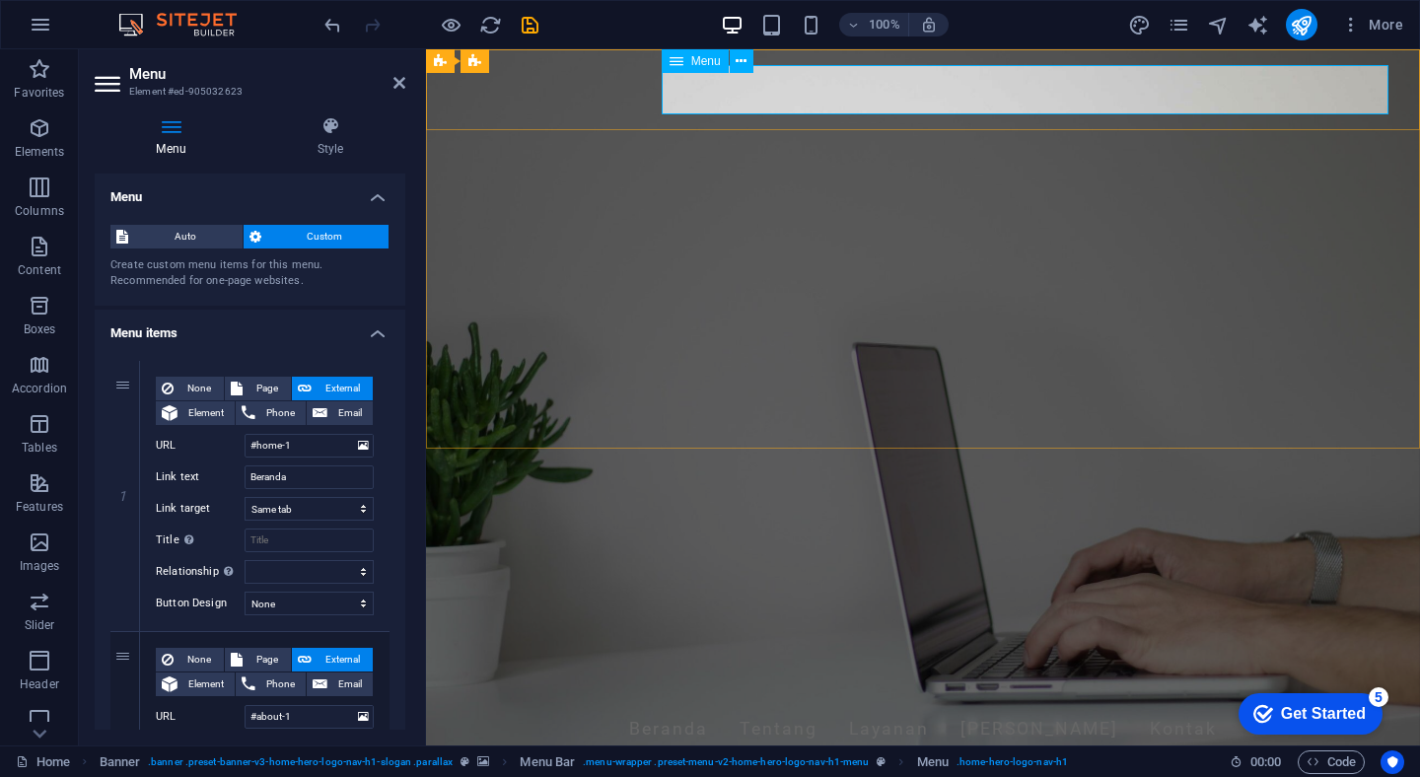
click at [1140, 705] on nav "Beranda Tentang Layanan Tim Kontak" at bounding box center [922, 729] width 931 height 49
click at [744, 59] on icon at bounding box center [740, 61] width 11 height 21
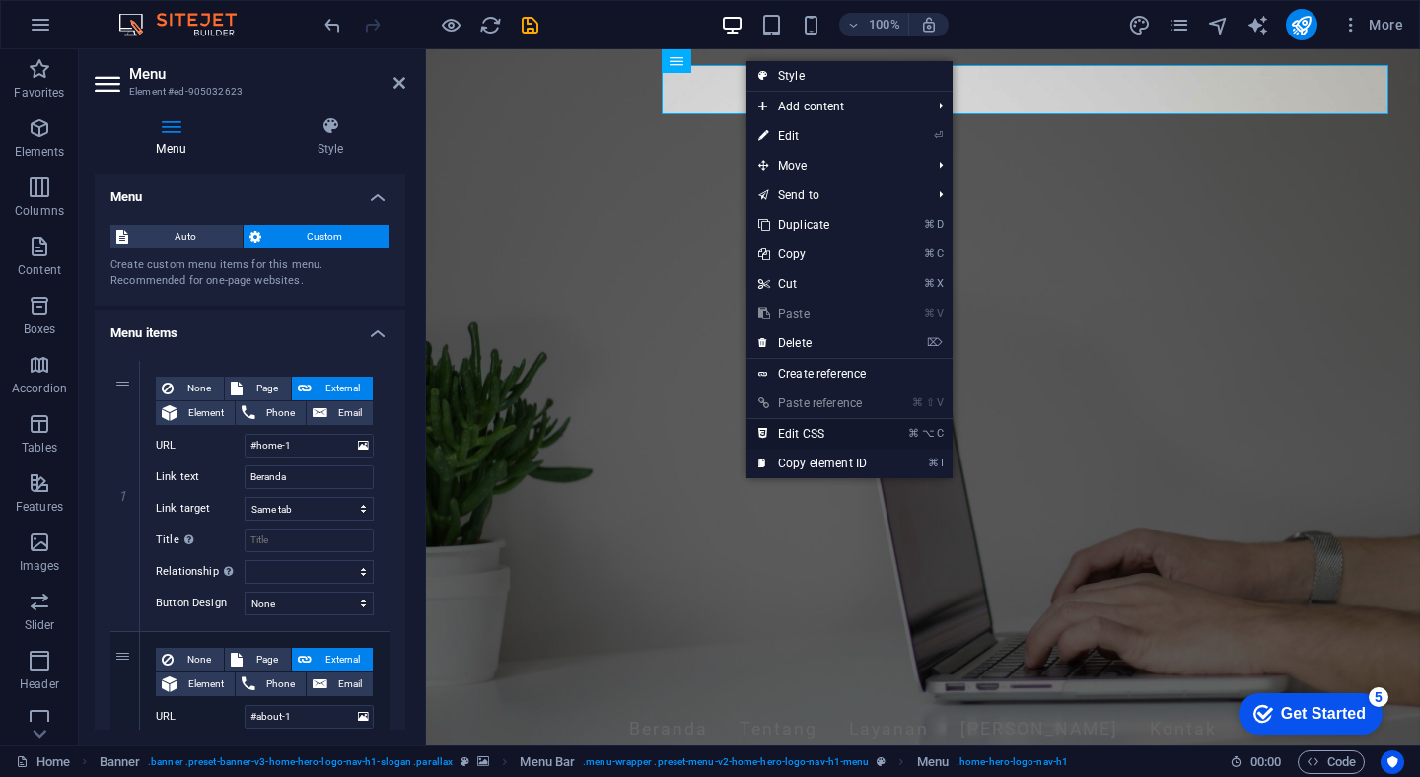
click at [822, 430] on link "⌘ ⌥ C Edit CSS" at bounding box center [812, 434] width 132 height 30
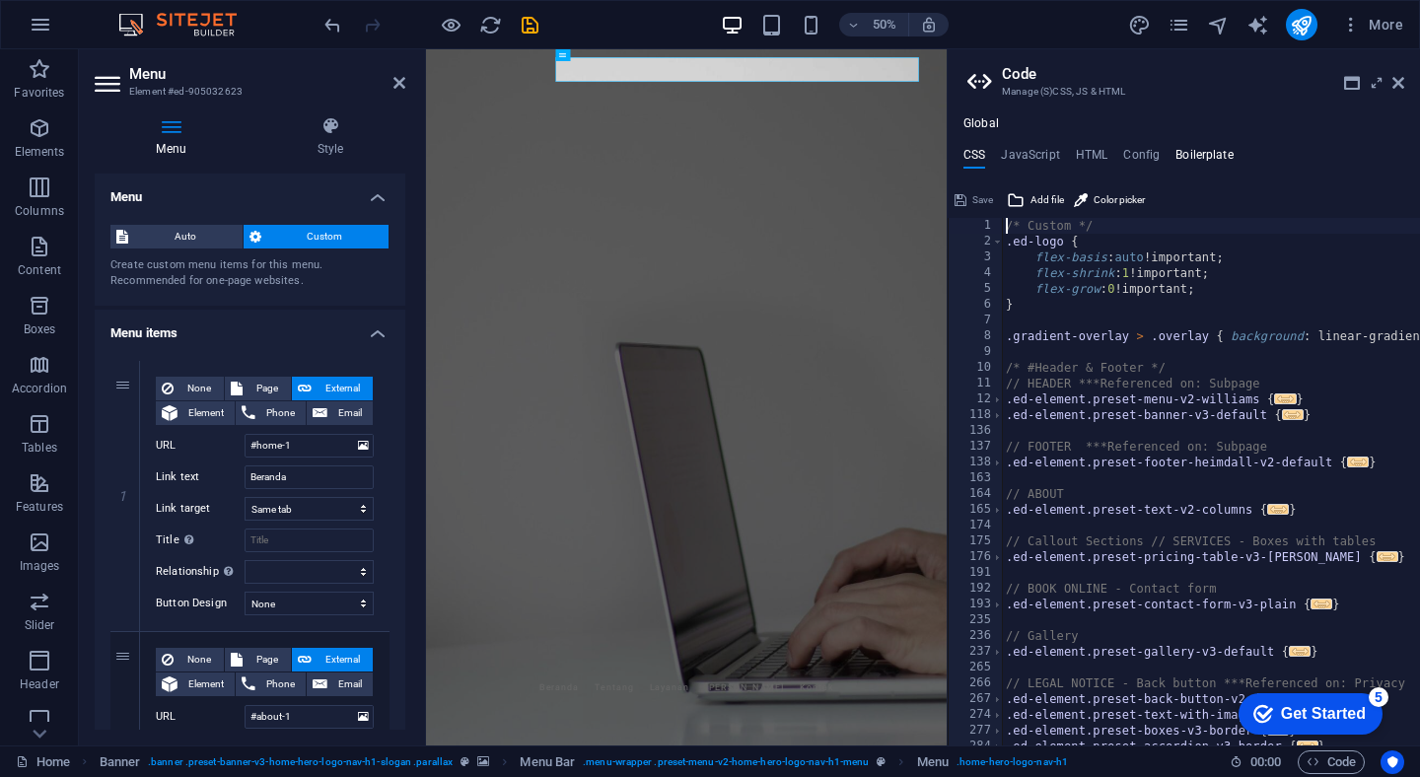
click at [1186, 156] on h4 "Boilerplate" at bounding box center [1204, 159] width 58 height 22
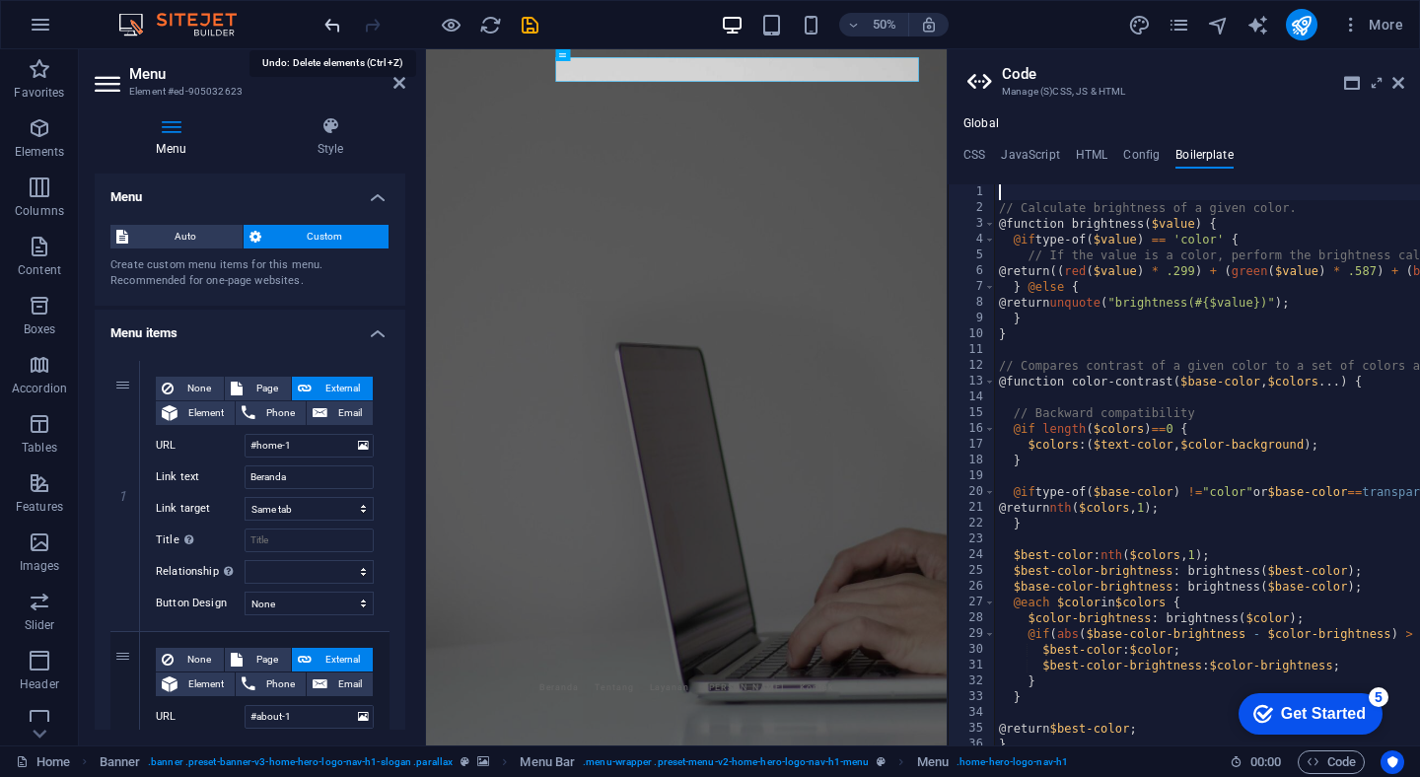
click at [331, 29] on icon "undo" at bounding box center [332, 25] width 23 height 23
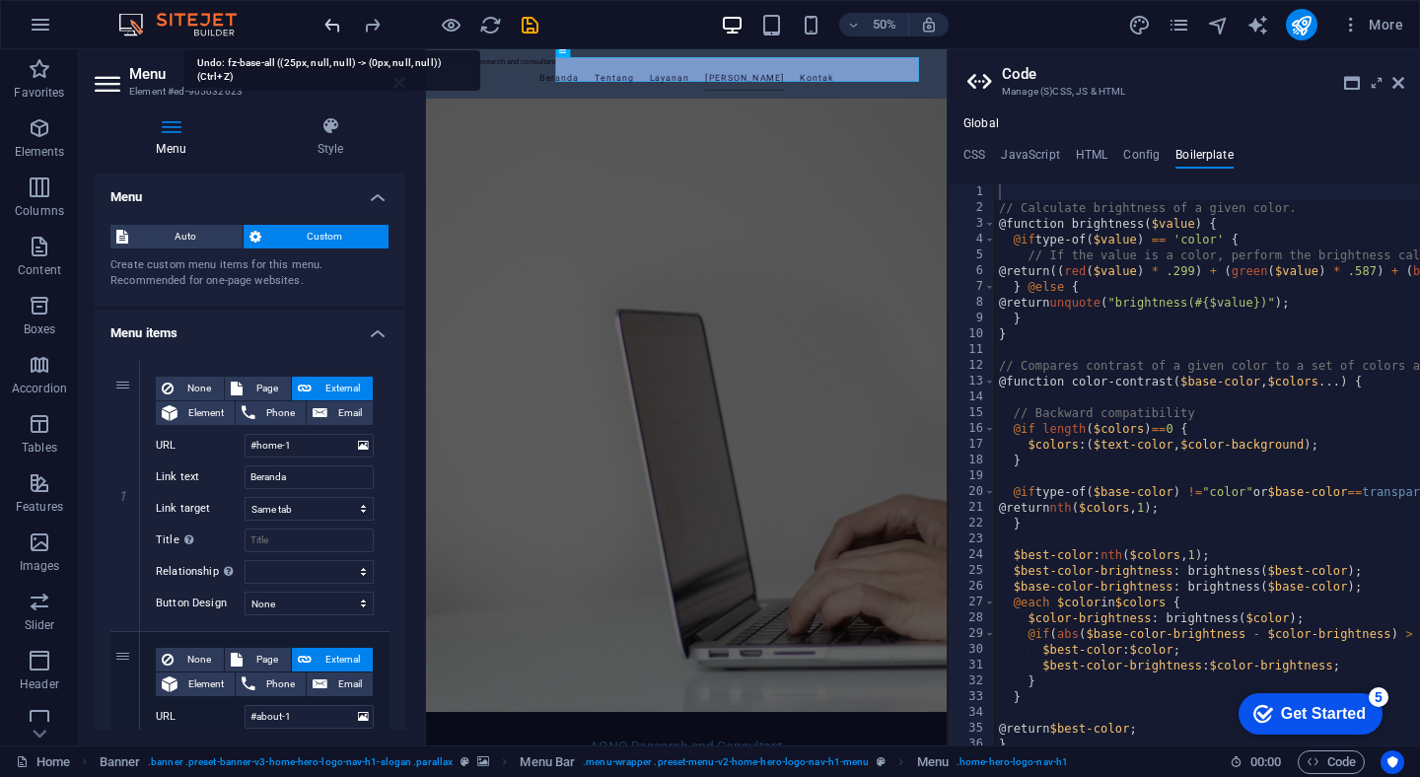
scroll to position [1418, 0]
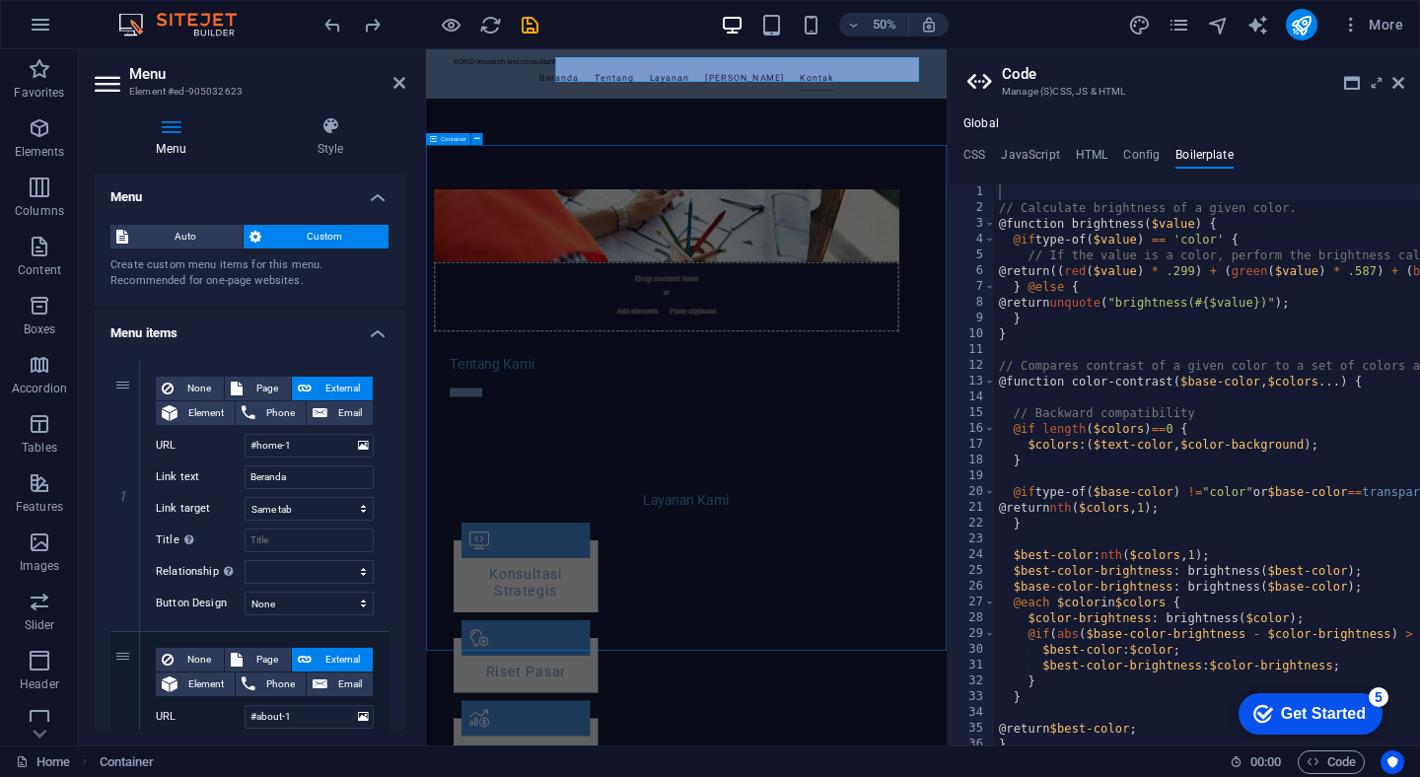
scroll to position [1121, 0]
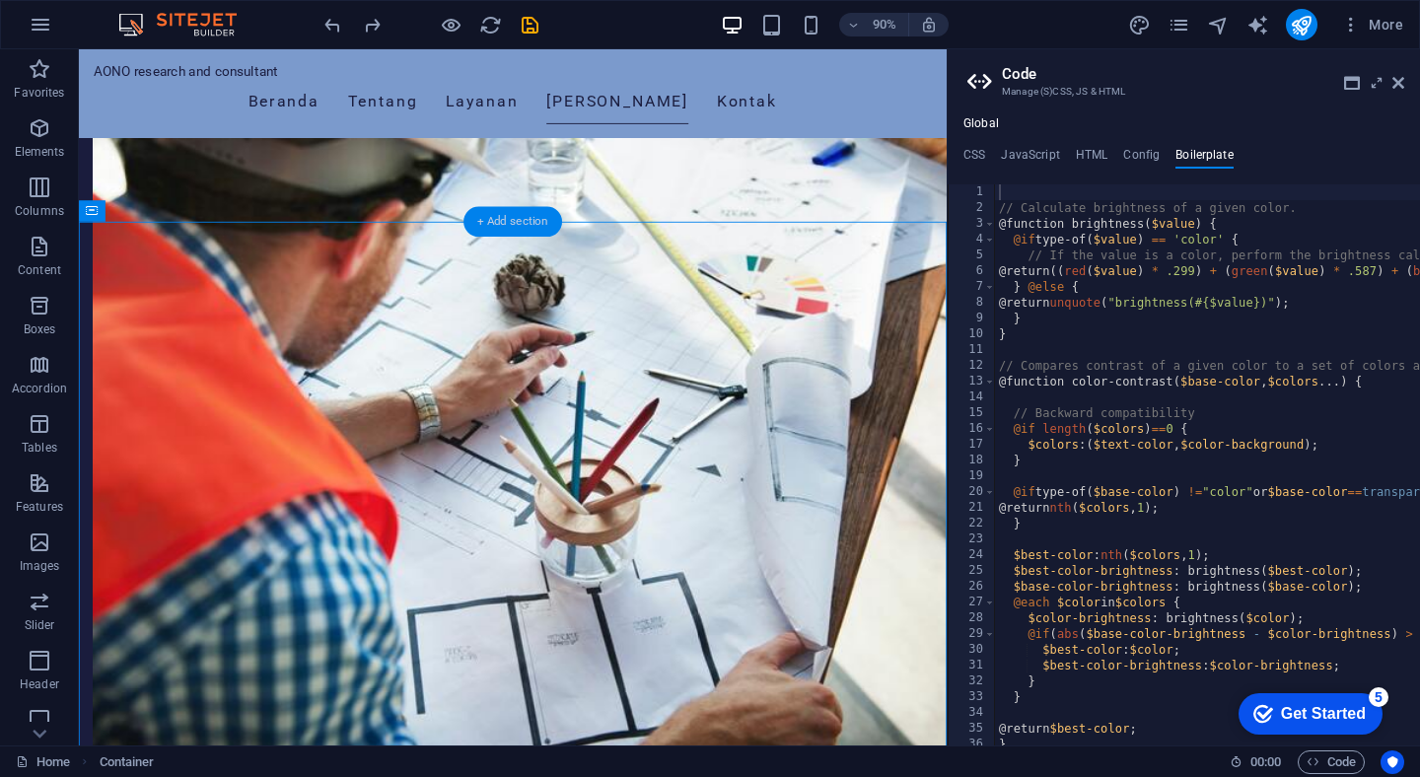
click at [533, 226] on div "+ Add section" at bounding box center [512, 221] width 99 height 31
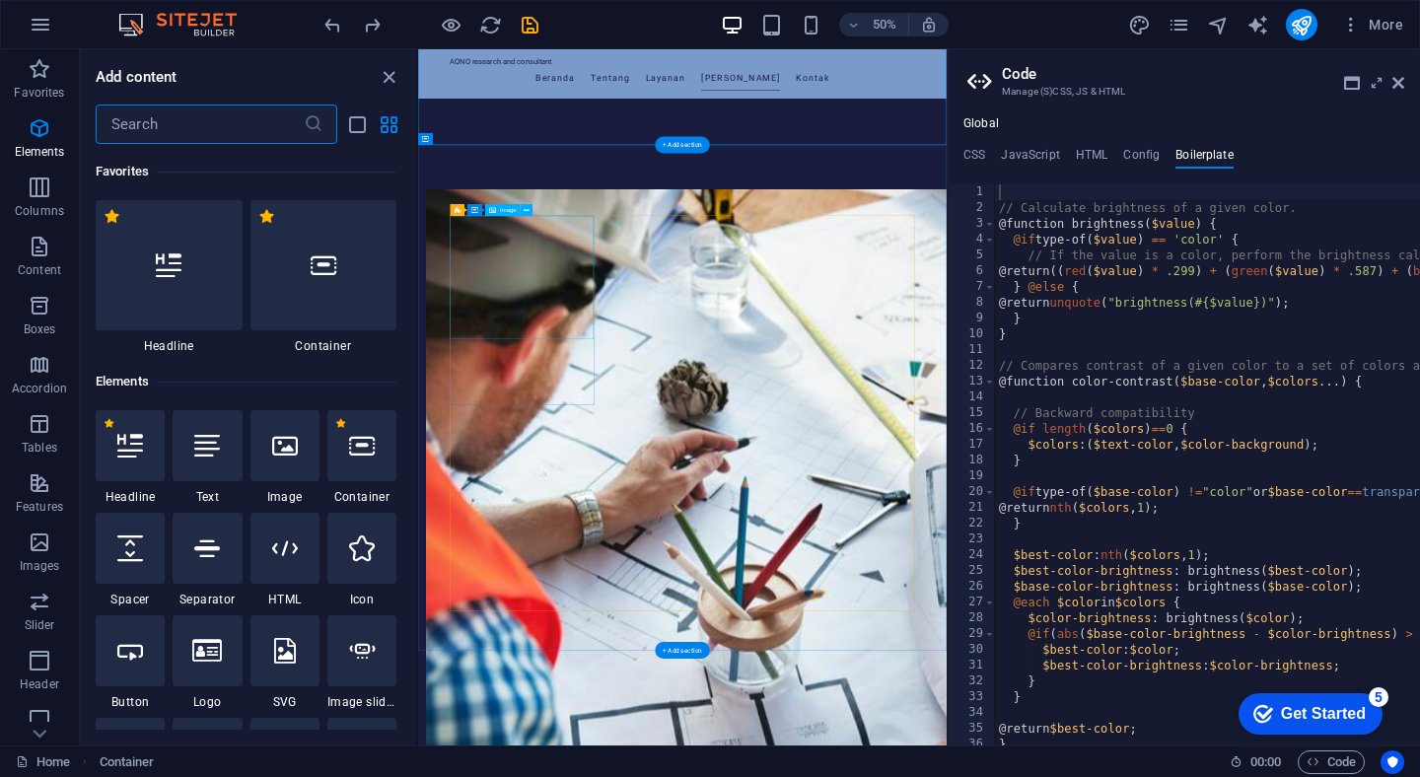
scroll to position [3450, 0]
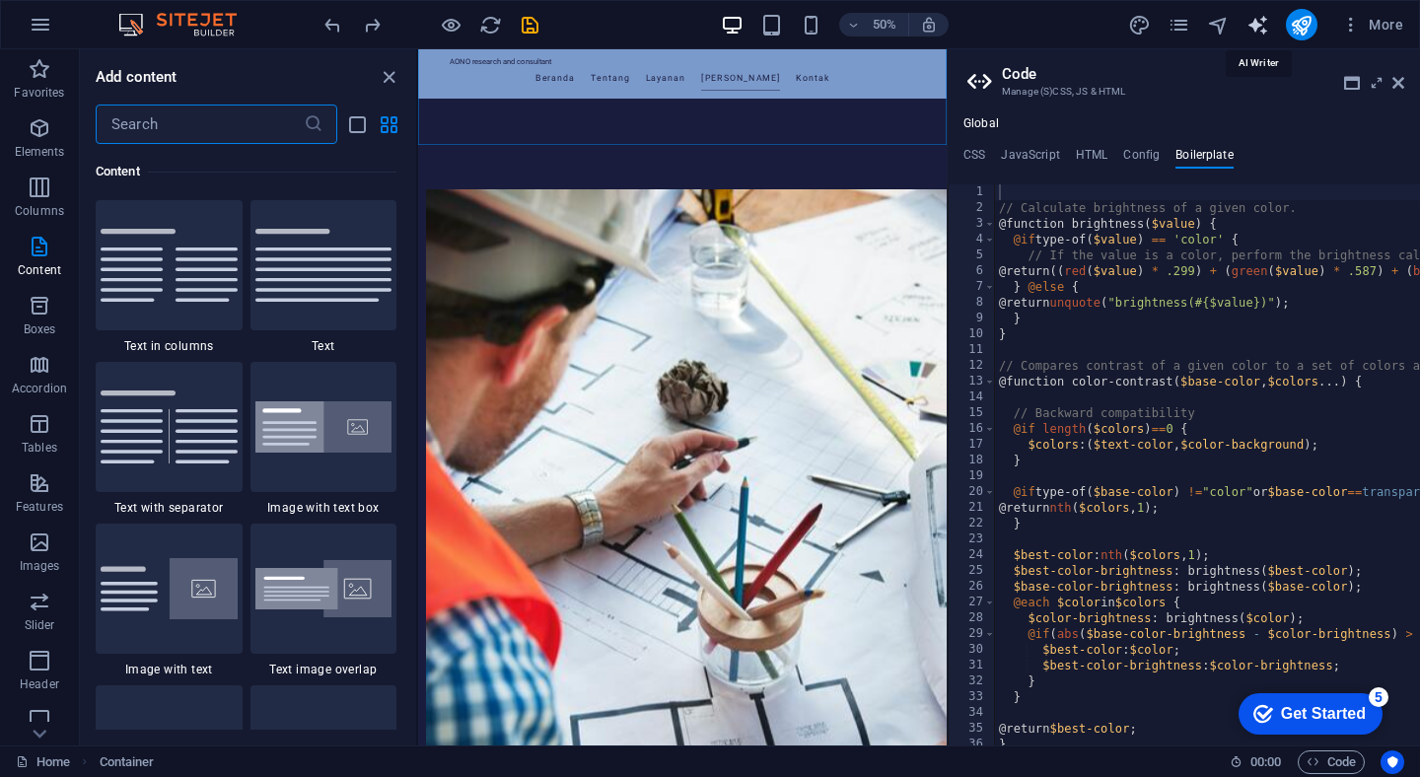
click at [1262, 27] on icon "text_generator" at bounding box center [1257, 25] width 23 height 23
select select "English"
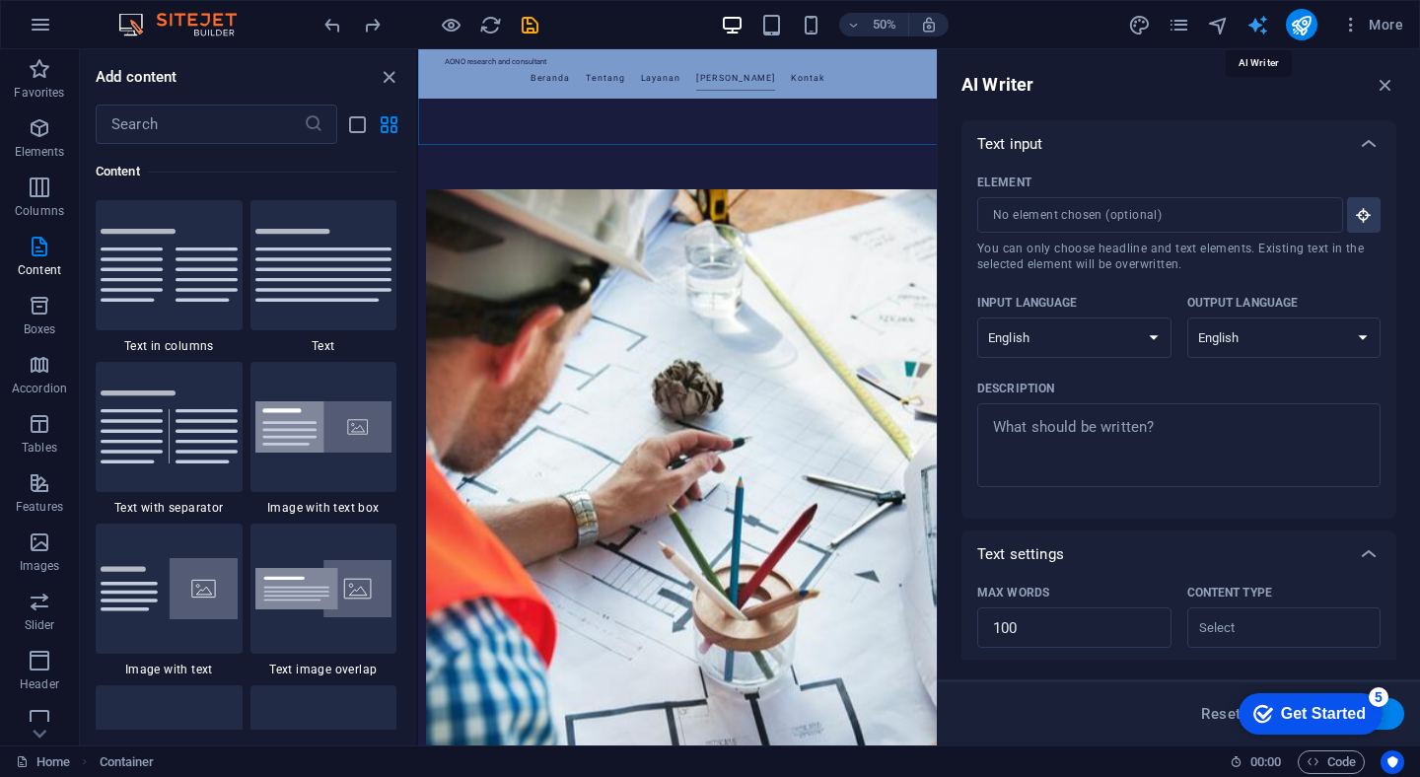
scroll to position [0, 0]
click at [1175, 30] on icon "pages" at bounding box center [1178, 25] width 23 height 23
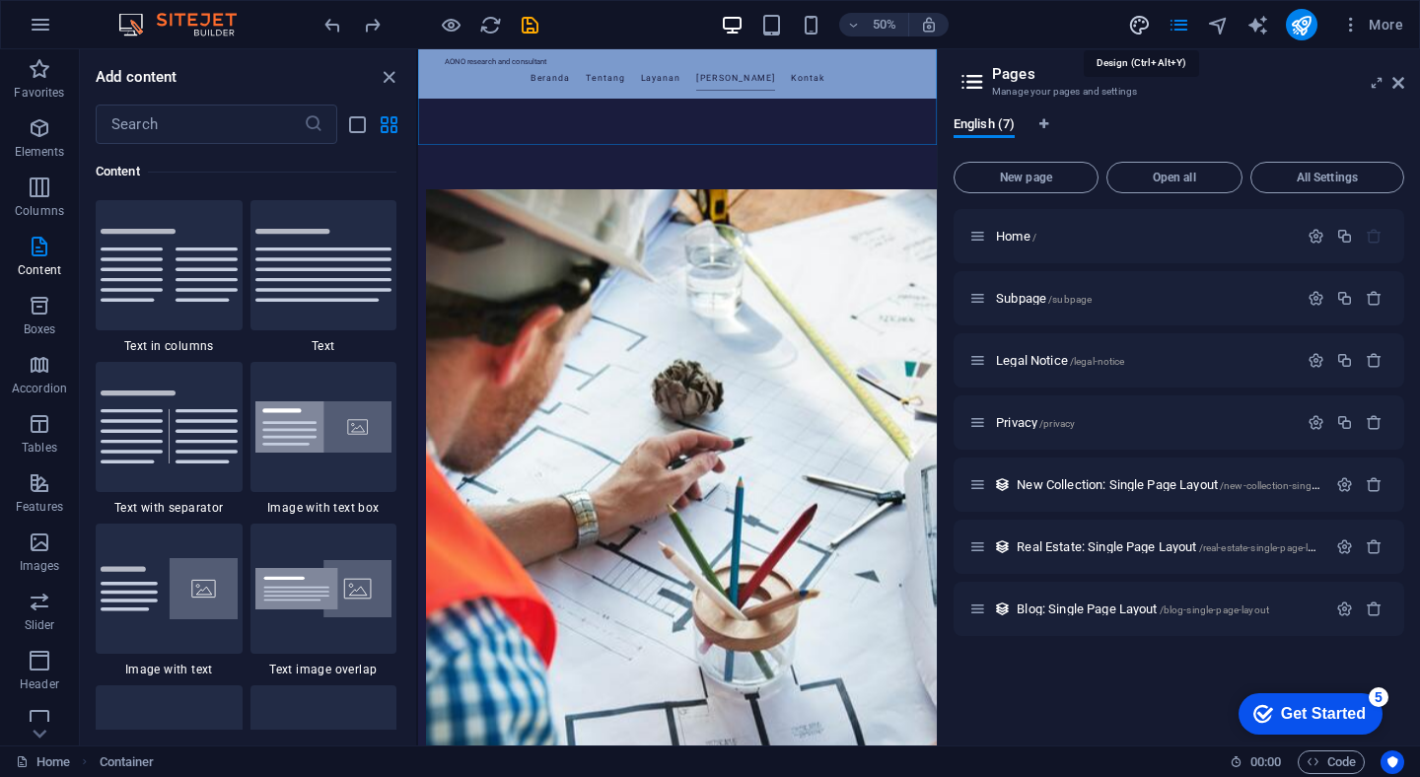
click at [1135, 31] on icon "design" at bounding box center [1139, 25] width 23 height 23
select select "px"
select select "200"
select select "px"
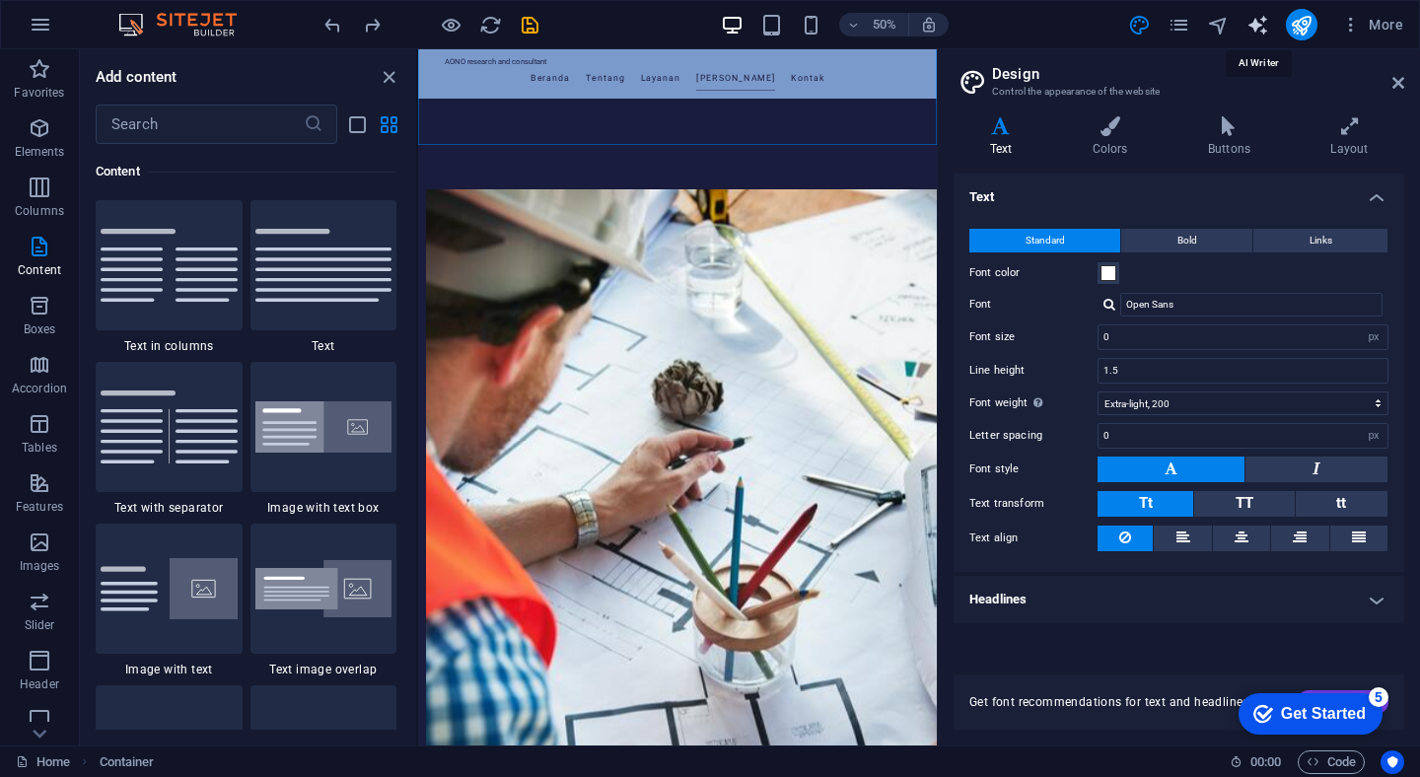
click at [1261, 25] on icon "text_generator" at bounding box center [1257, 25] width 23 height 23
select select "English"
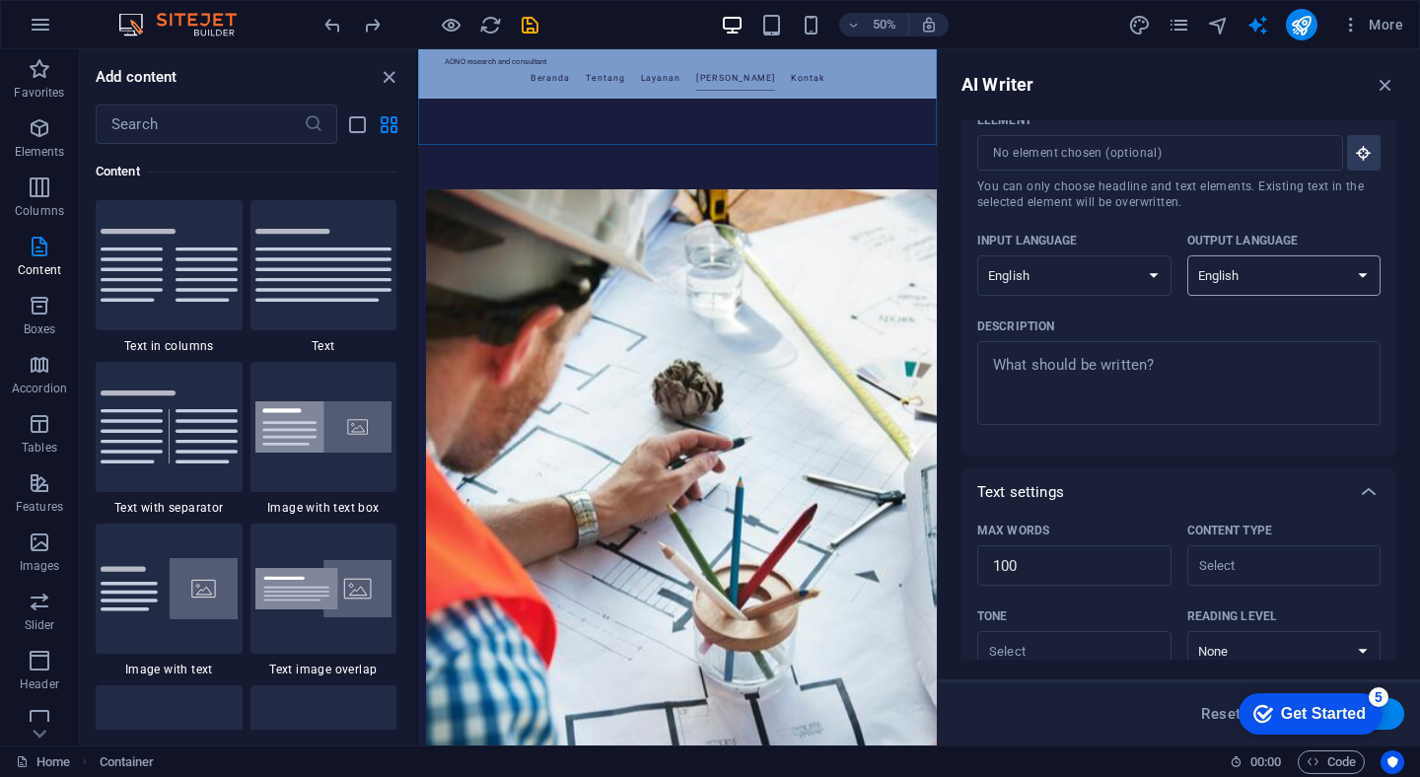
scroll to position [75, 0]
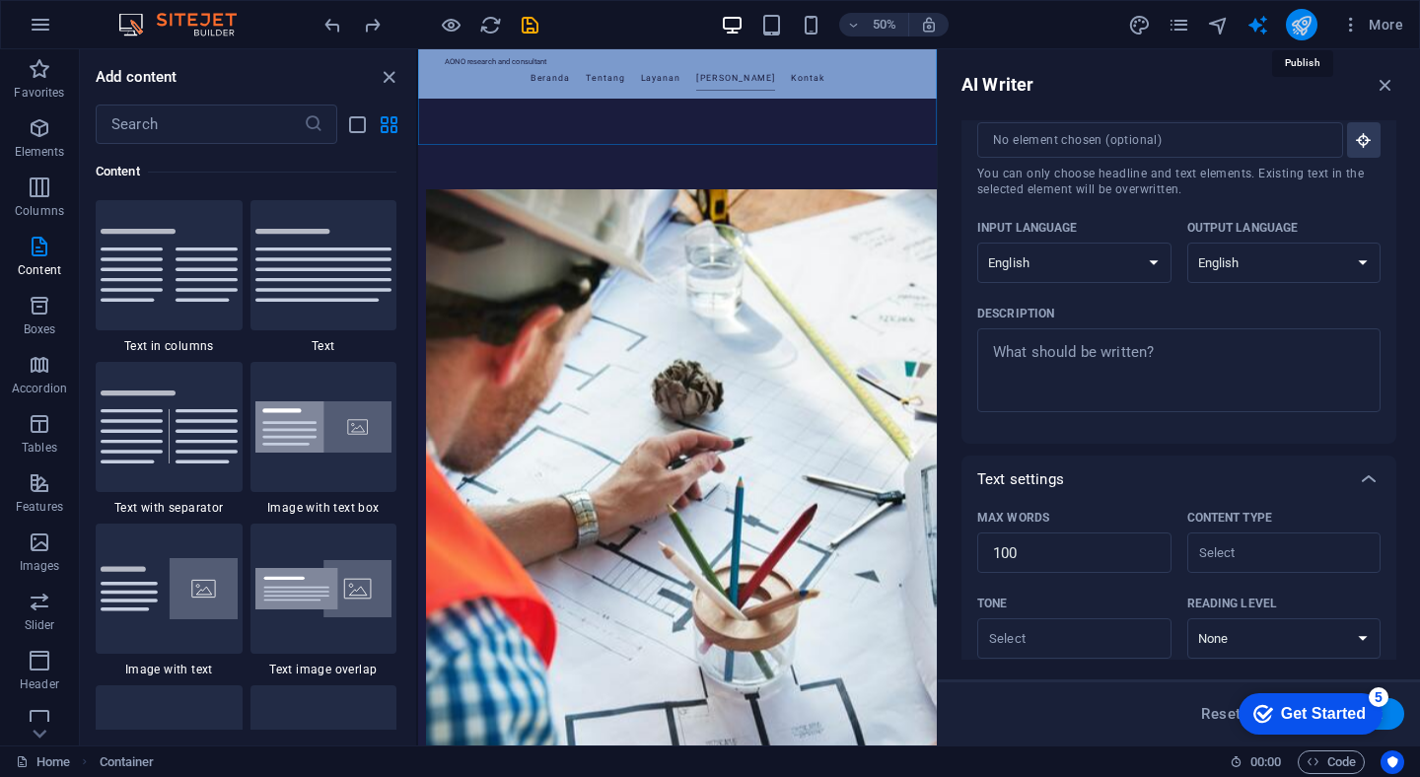
click at [1304, 27] on icon "publish" at bounding box center [1301, 25] width 23 height 23
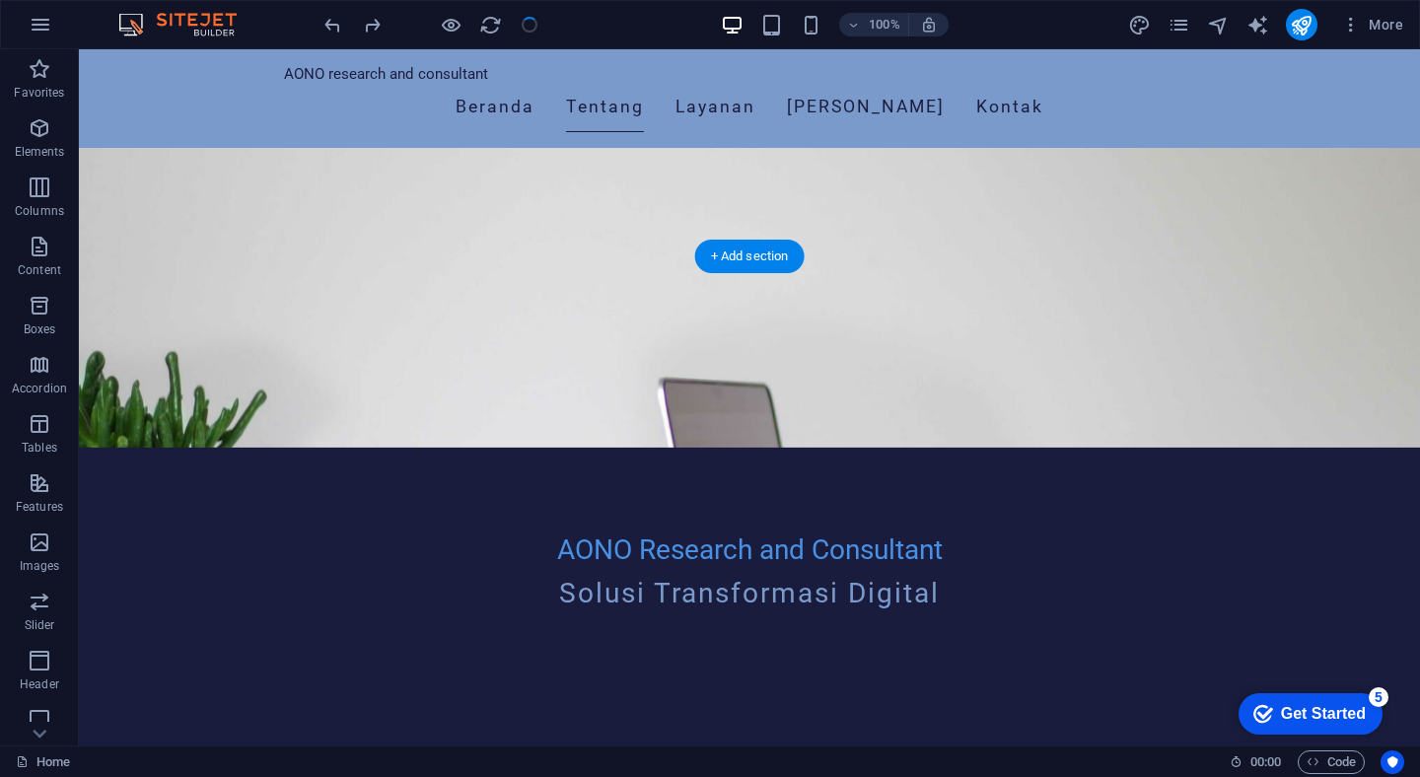
scroll to position [0, 0]
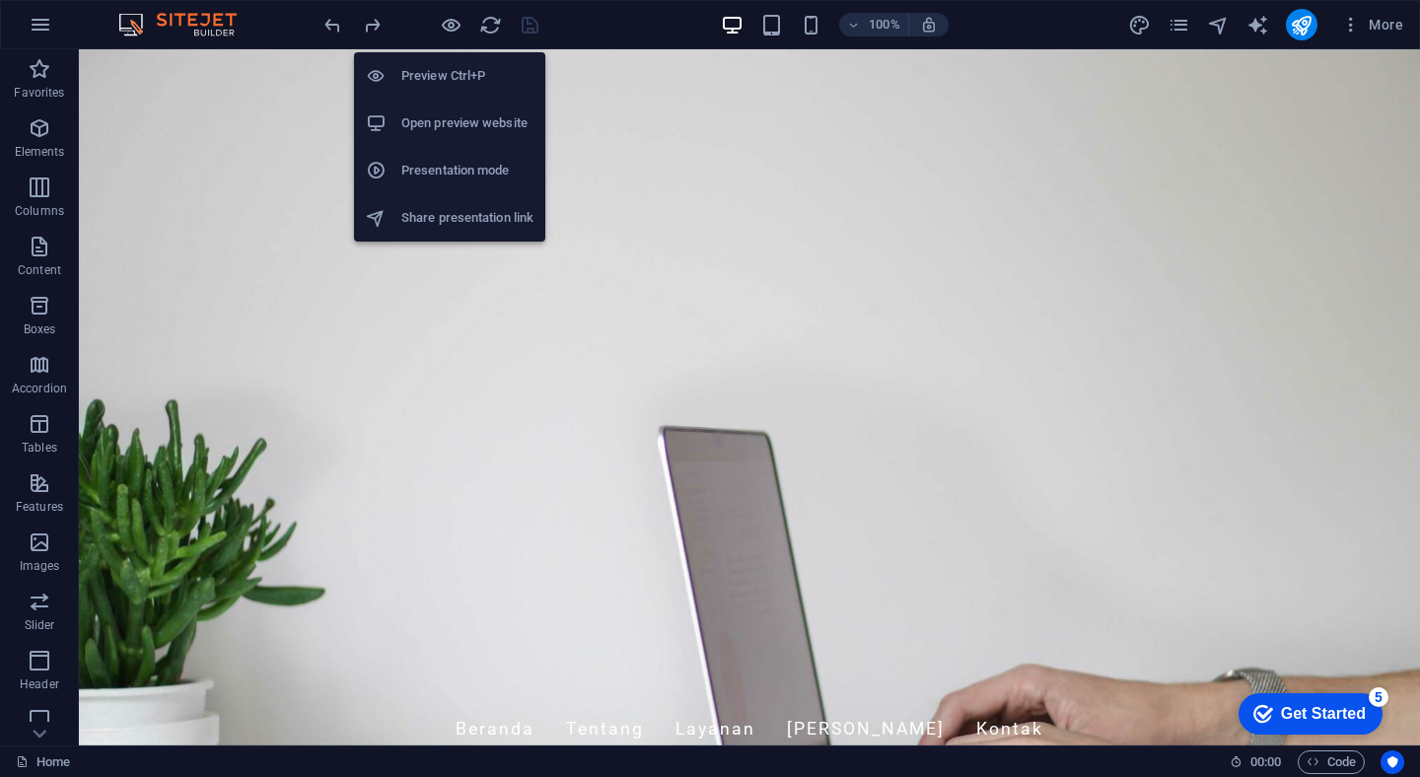
click at [462, 74] on h6 "Preview Ctrl+P" at bounding box center [467, 76] width 132 height 24
